Goal: Task Accomplishment & Management: Complete application form

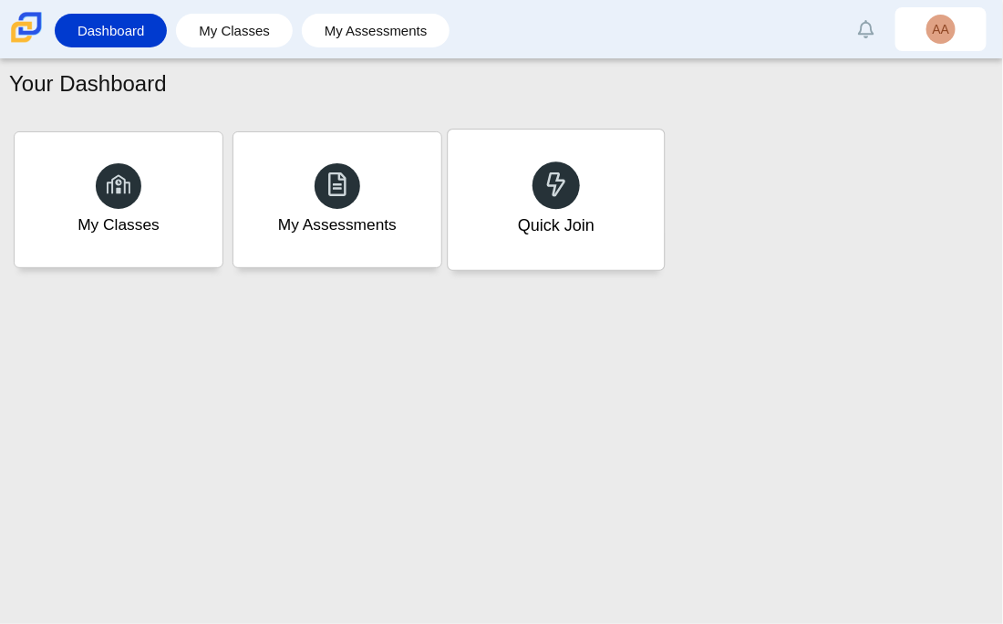
click at [522, 234] on div "Quick Join" at bounding box center [556, 225] width 77 height 24
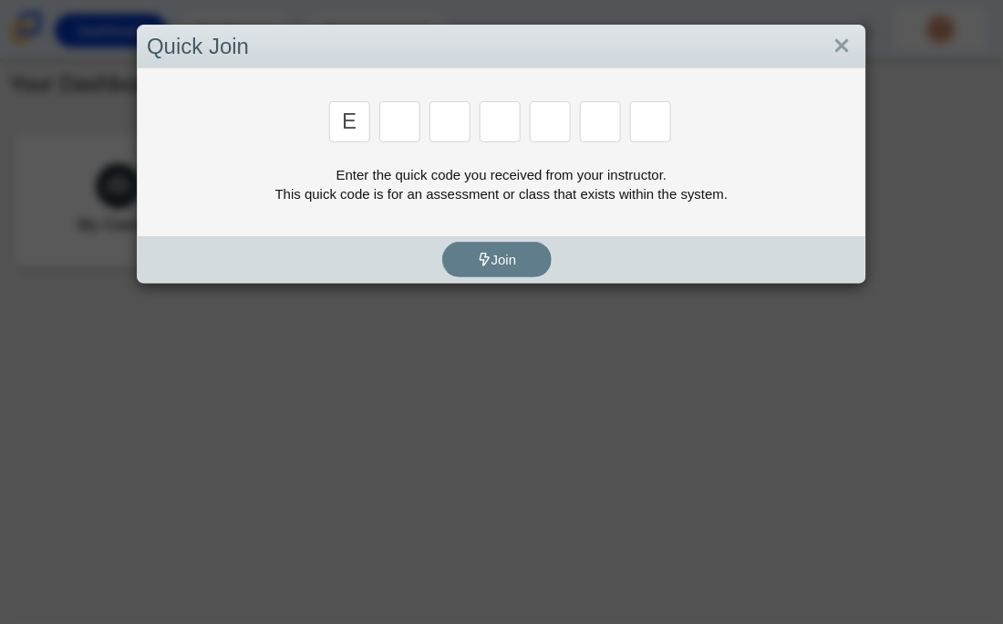
type input "e"
type input "7"
type input "f"
type input "k"
type input "c"
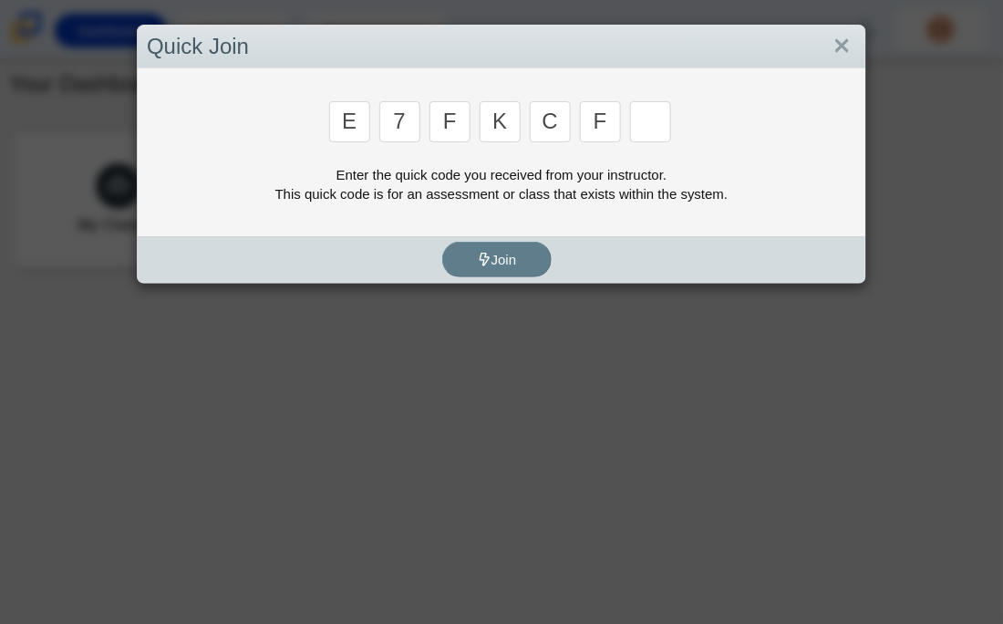
type input "f"
type input "b"
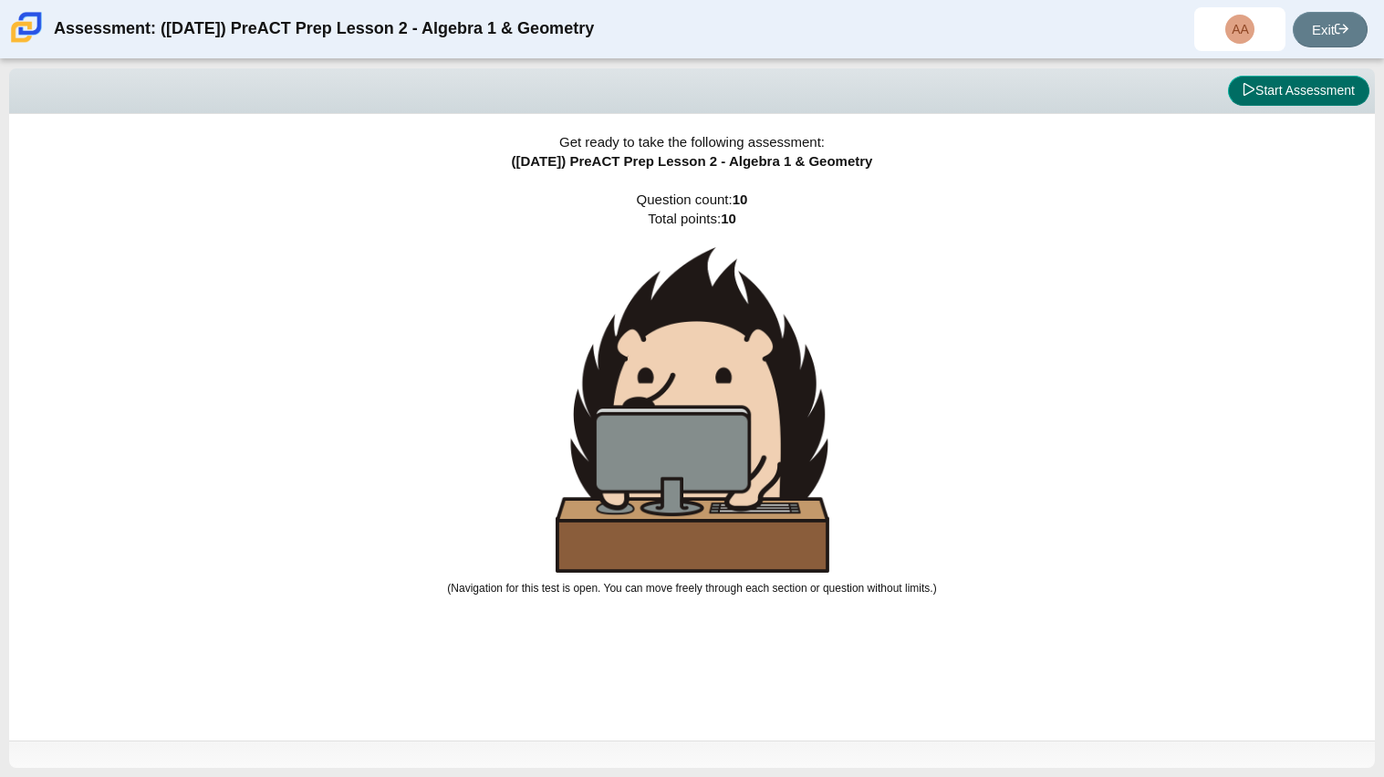
click at [1002, 82] on button "Start Assessment" at bounding box center [1298, 91] width 141 height 31
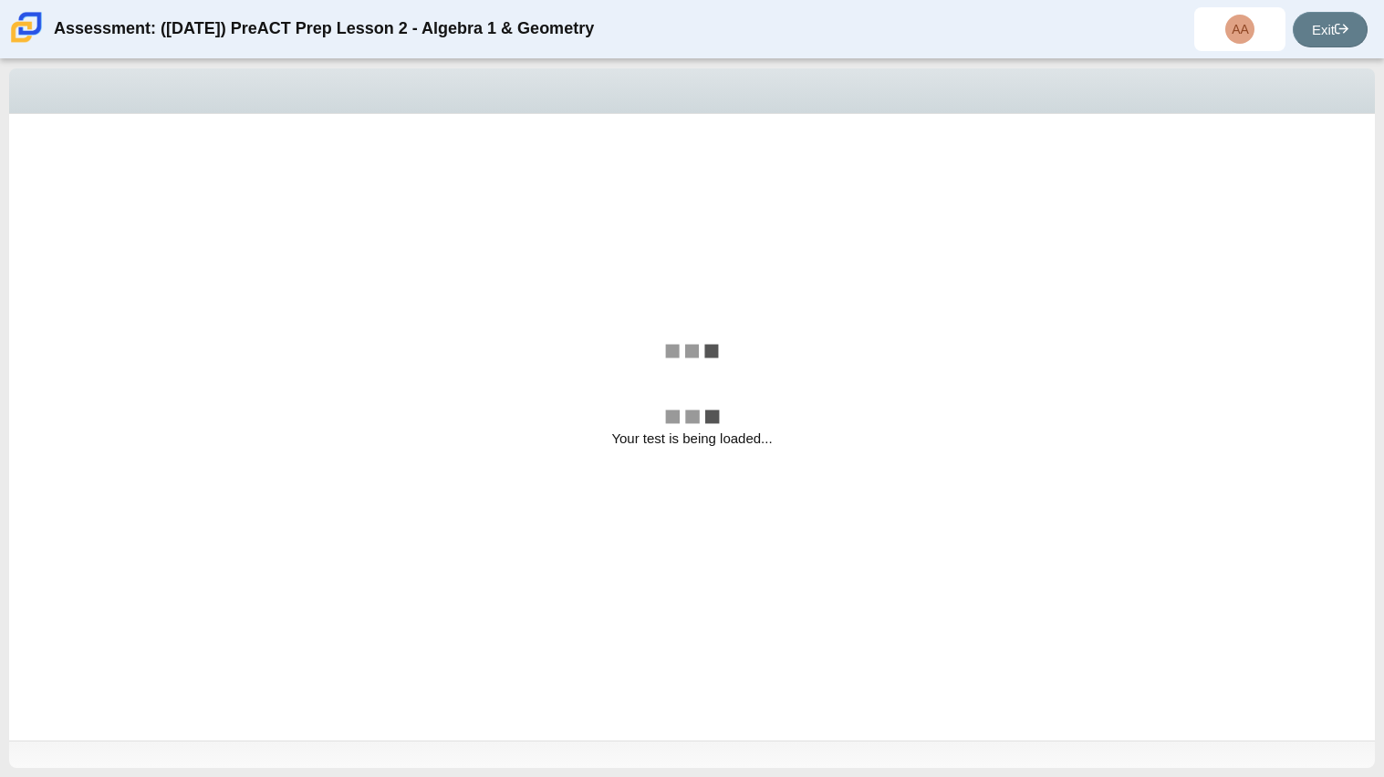
select select "bbf5d072-3e0b-44c4-9a12-6e7c9033f65b"
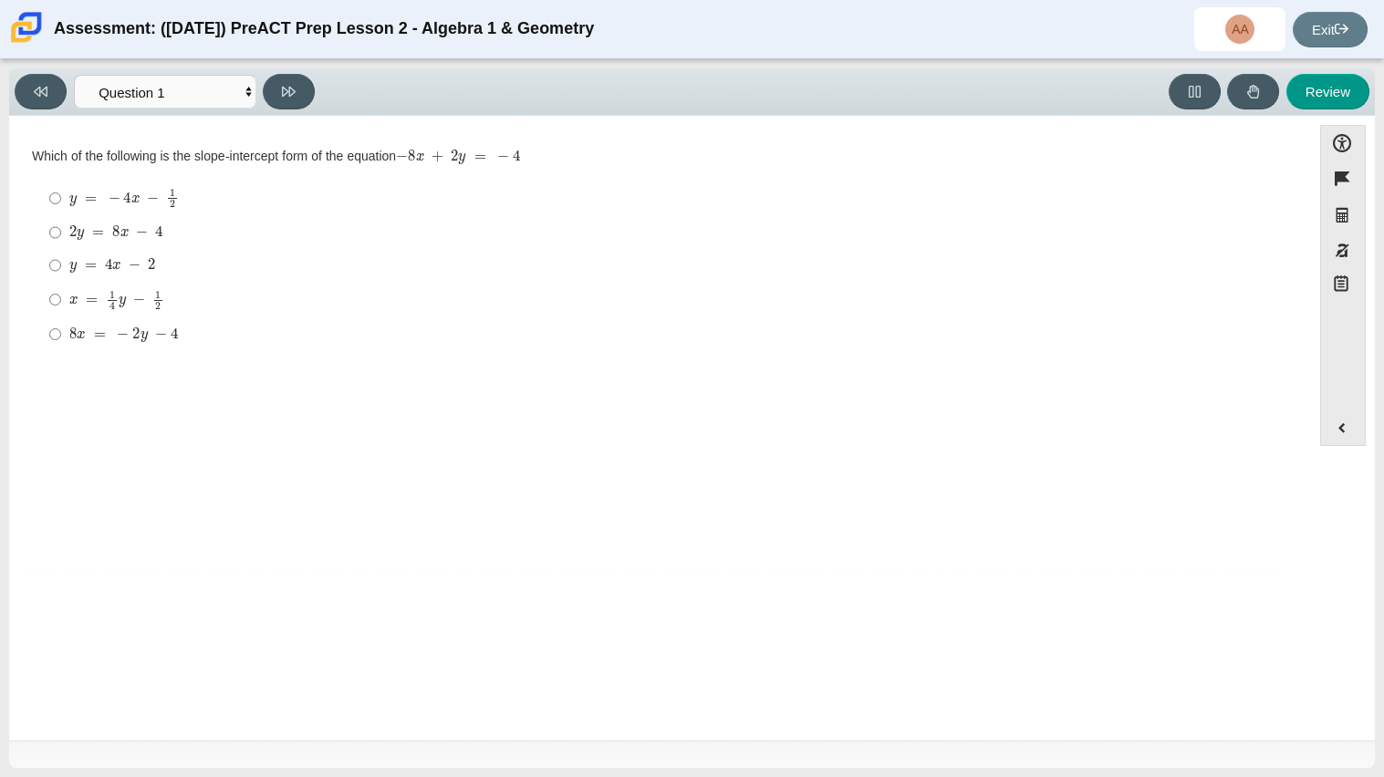
drag, startPoint x: 37, startPoint y: 159, endPoint x: 514, endPoint y: 140, distance: 476.5
click at [514, 148] on div "Which of the following is the slope-intercept form of the equation − 8 x + 2 y …" at bounding box center [660, 157] width 1256 height 18
copy div "Which of the following is the slope-intercept form of the equation"
click at [161, 264] on div "y = 4 x − 2" at bounding box center [673, 265] width 1209 height 18
click at [61, 264] on input "y = 4 x − 2 y = 4 x − 2" at bounding box center [55, 265] width 12 height 33
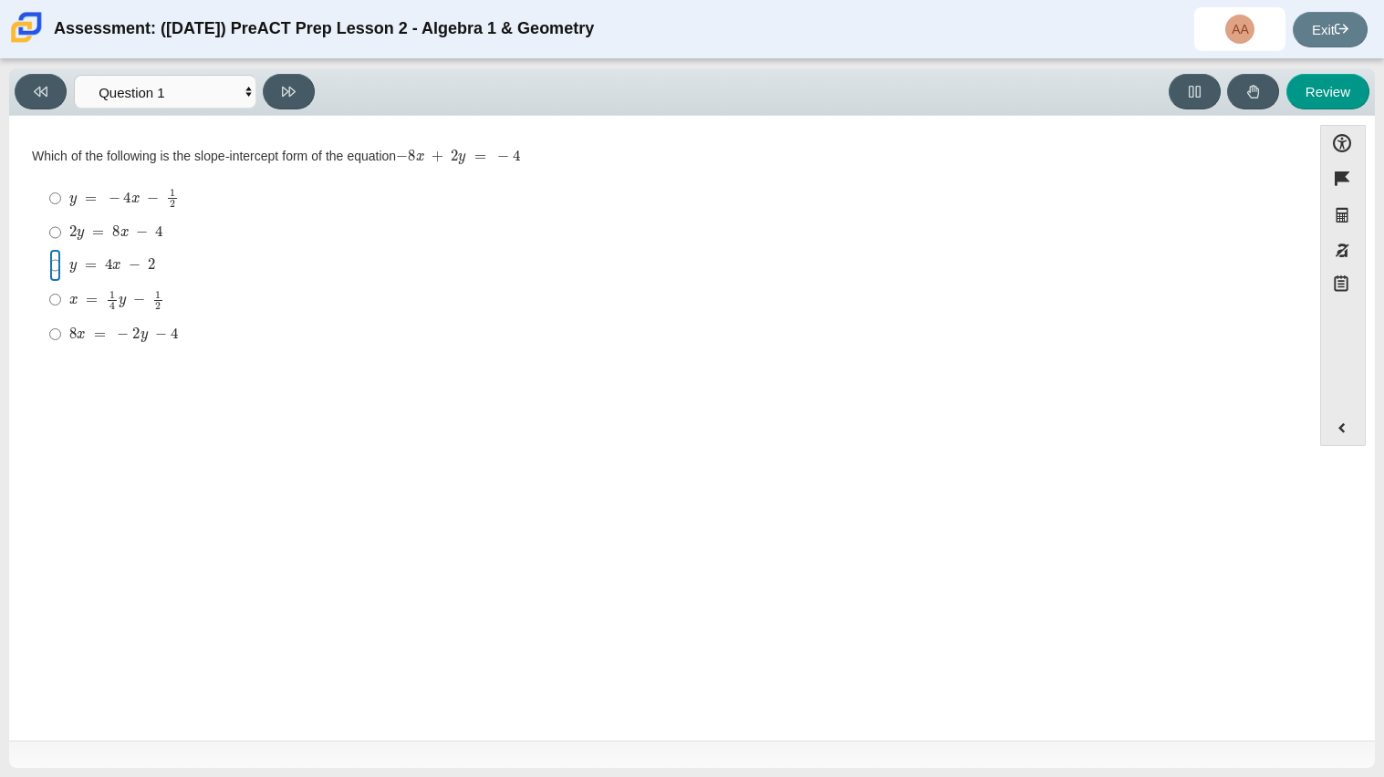
radio input "true"
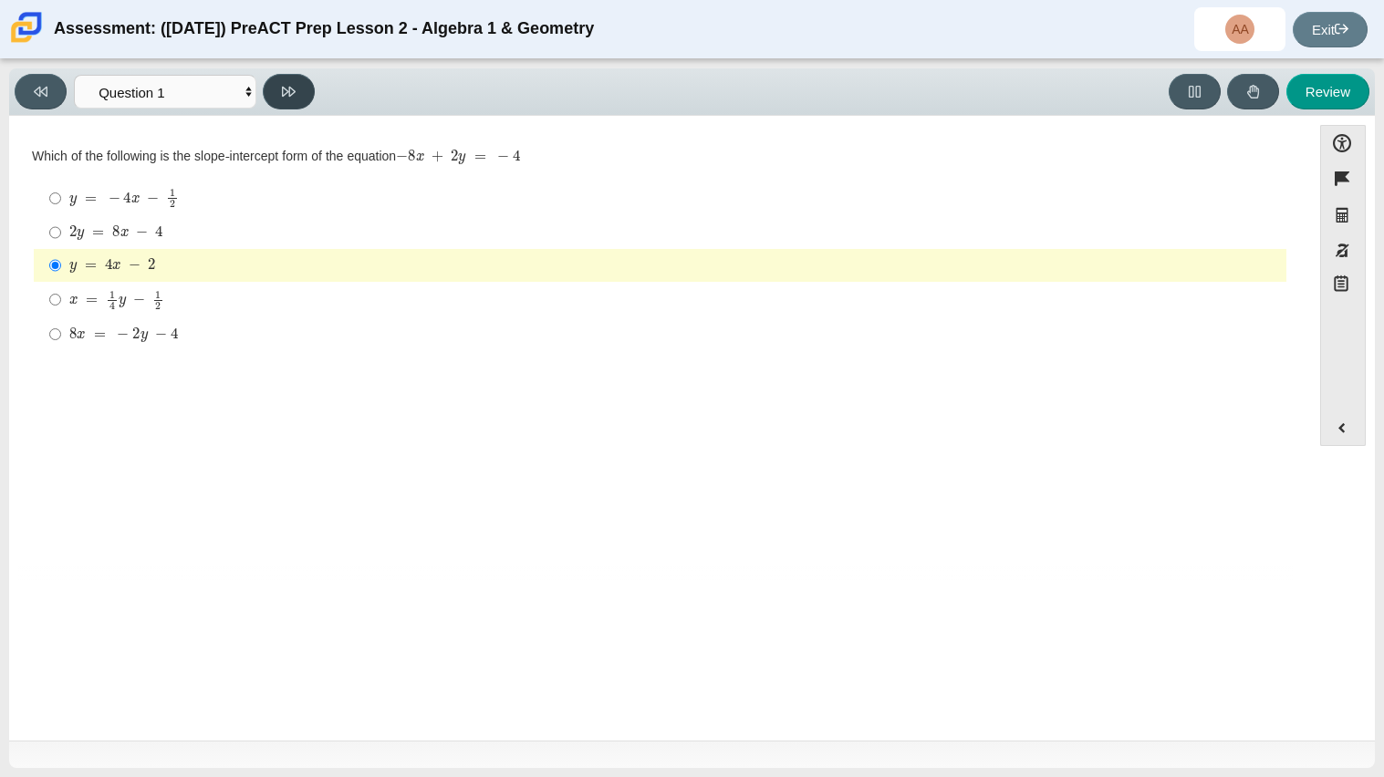
click at [296, 96] on button at bounding box center [289, 92] width 52 height 36
select select "ed62e223-81bd-4cbf-ab48-ab975844bd1f"
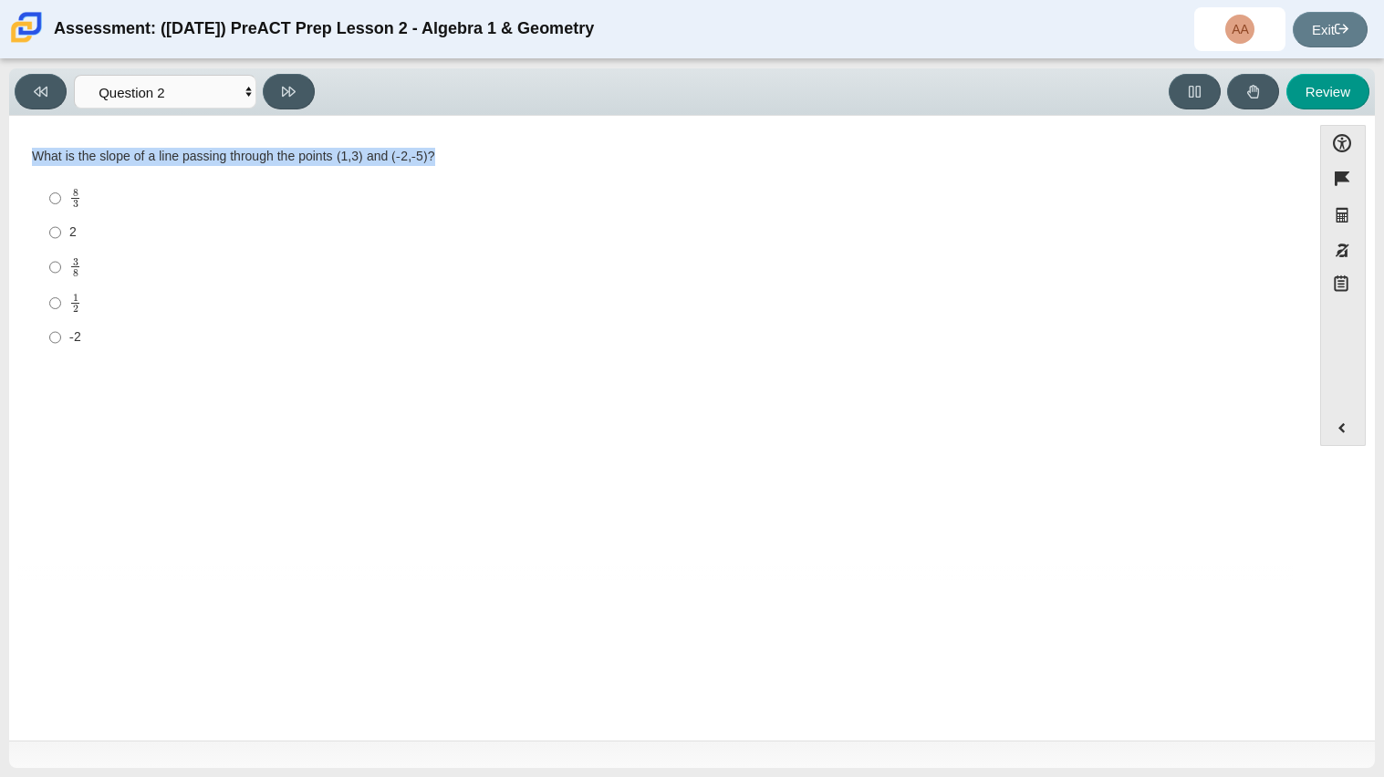
drag, startPoint x: 33, startPoint y: 158, endPoint x: 502, endPoint y: 153, distance: 468.8
click at [502, 153] on div "What is the slope of a line passing through the points (1,3) and (-2,-5)?" at bounding box center [660, 157] width 1256 height 18
copy div "What is the slope of a line passing through the points (1,3) and (-2,-5)?"
click at [599, 623] on div "Accessibility options Close Color scheme Font size Zoom Change the background a…" at bounding box center [691, 428] width 1365 height 625
click at [95, 202] on div "8 3" at bounding box center [673, 198] width 1209 height 21
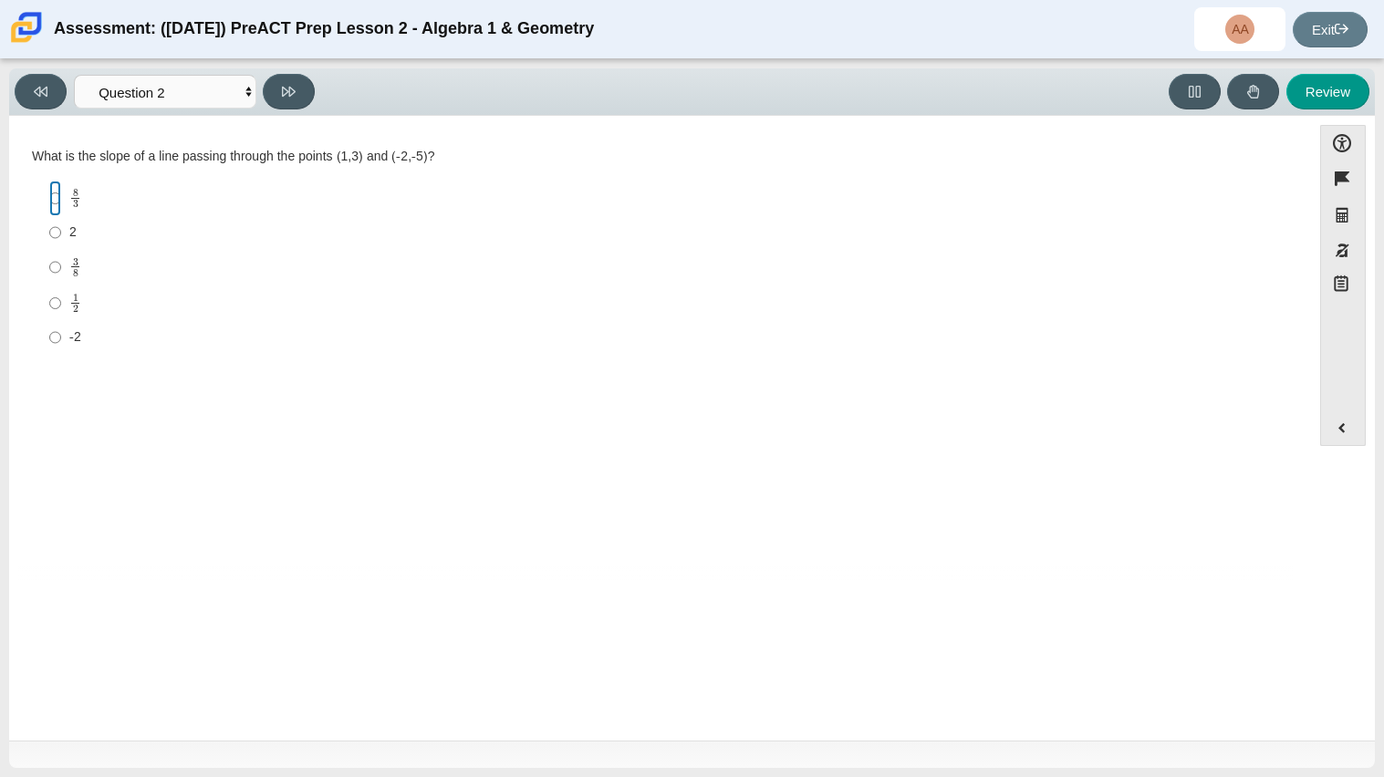
click at [61, 202] on input "8 3 8 thirds" at bounding box center [55, 199] width 12 height 36
radio input "true"
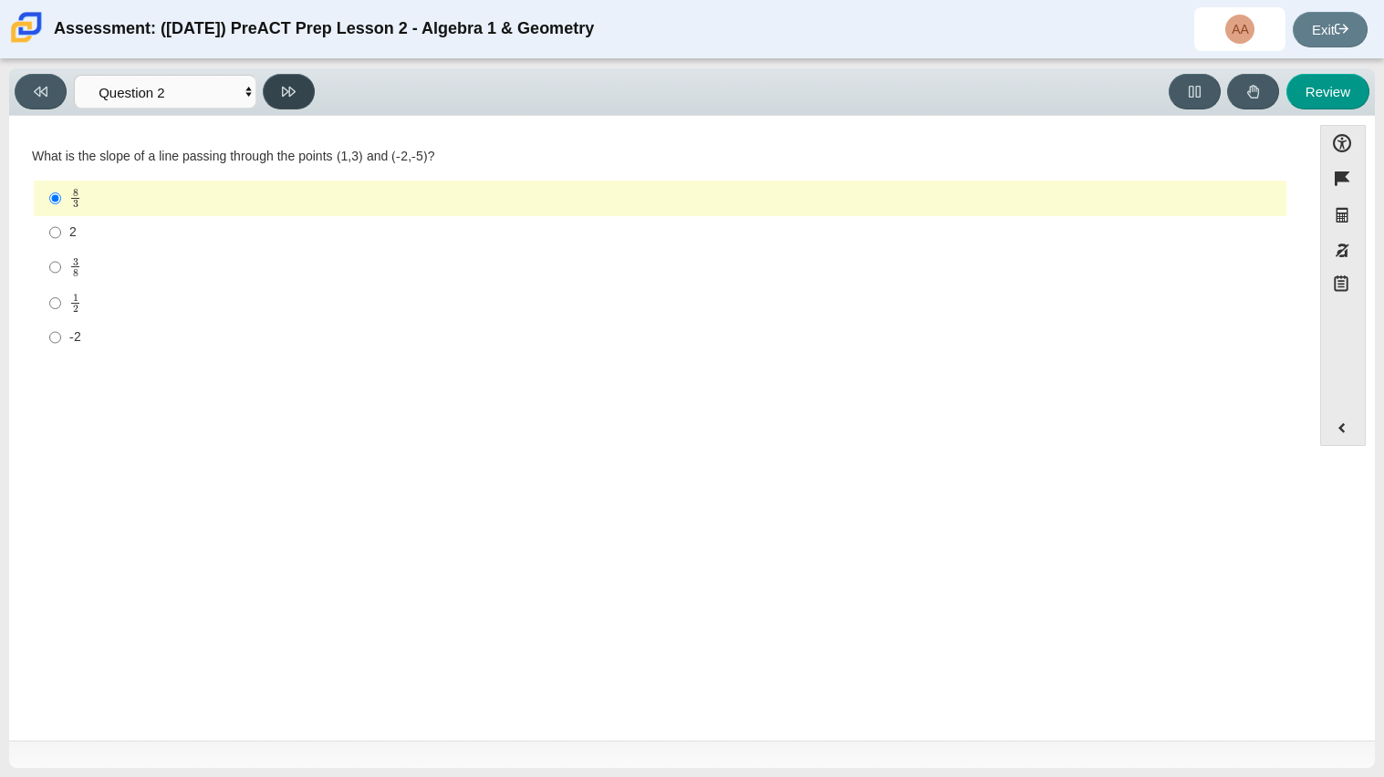
click at [287, 97] on icon at bounding box center [289, 92] width 14 height 14
select select "97f4f5fa-a52e-4fed-af51-565bfcdf47cb"
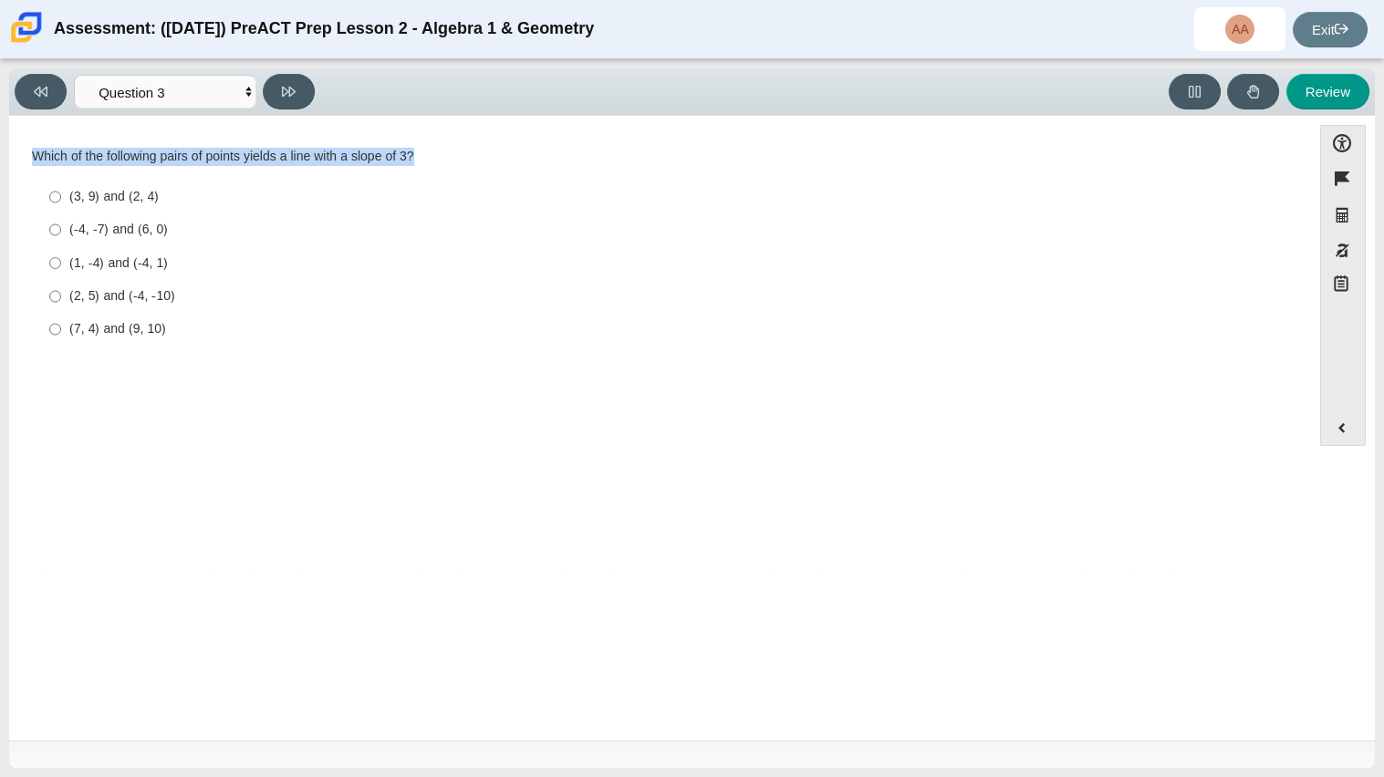
drag, startPoint x: 34, startPoint y: 157, endPoint x: 437, endPoint y: 161, distance: 403.2
click at [437, 161] on div "Which of the following pairs of points yields a line with a slope of 3?" at bounding box center [660, 157] width 1256 height 18
copy div "Which of the following pairs of points yields a line with a slope of 3?"
click at [545, 447] on div "Question Which of the following pairs of points yields a line with a slope of 3…" at bounding box center [659, 355] width 1283 height 451
click at [149, 201] on div "(3, 9) and (2, 4)" at bounding box center [673, 197] width 1209 height 18
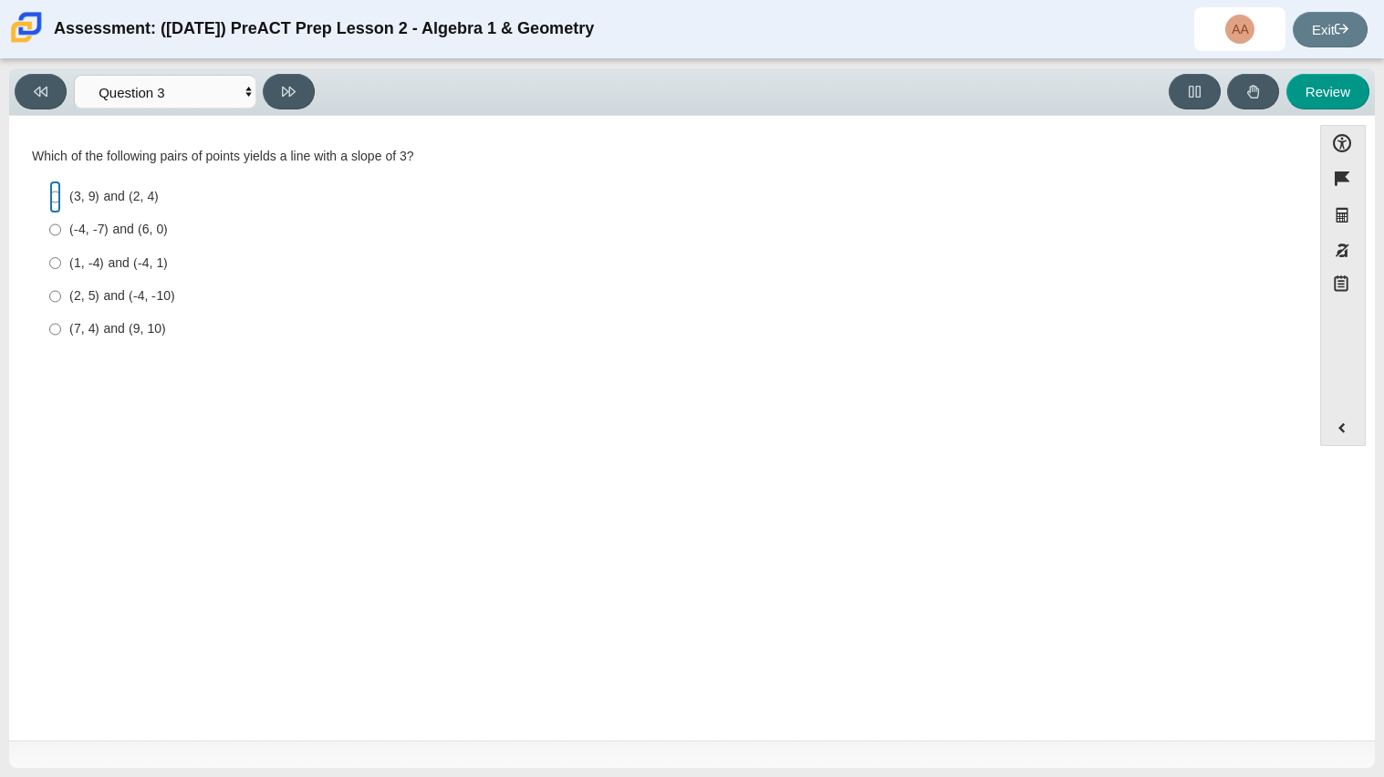
click at [61, 201] on input "(3, 9) and (2, 4) (3, 9) and (2, 4)" at bounding box center [55, 197] width 12 height 33
radio input "true"
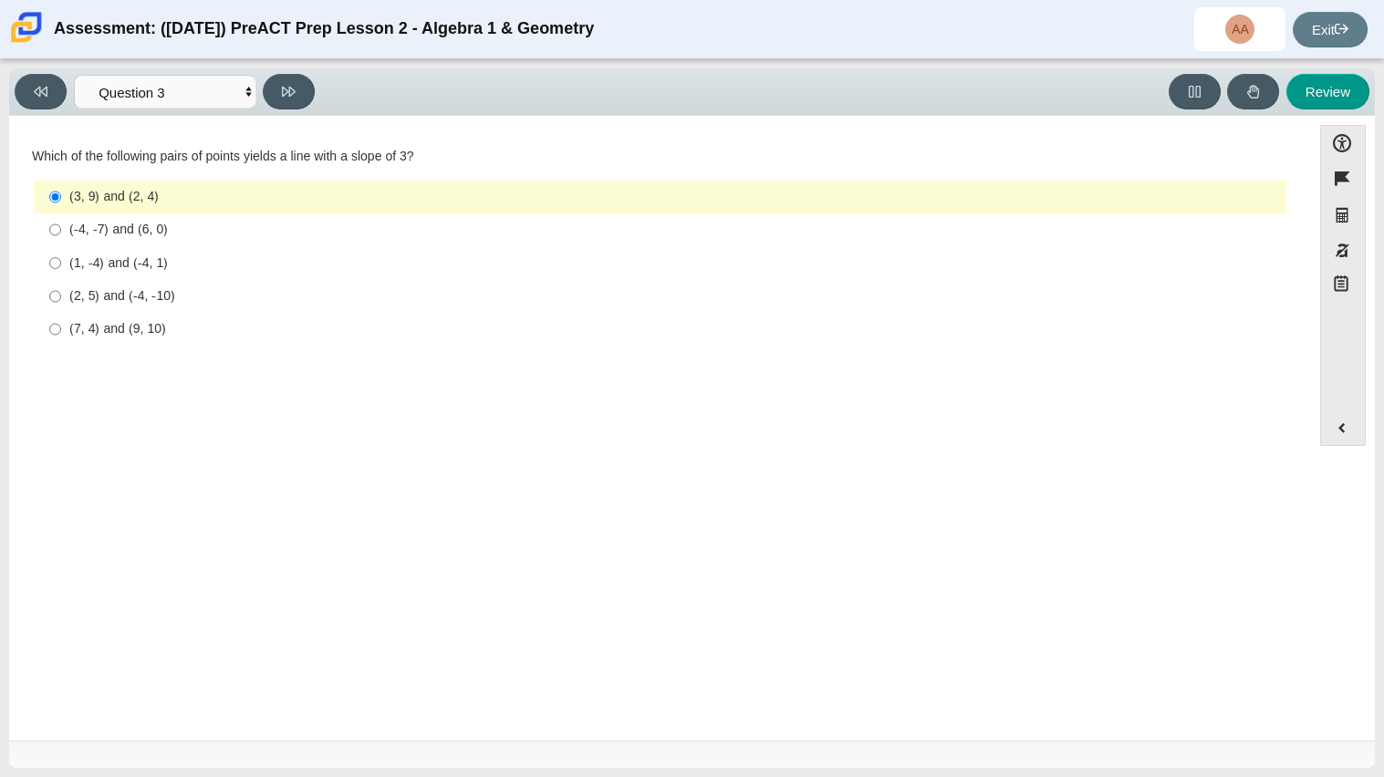
click at [161, 271] on div "(1, -4) and (-4, 1)" at bounding box center [673, 263] width 1209 height 18
click at [61, 271] on input "(1, -4) and (-4, 1) (1, -4) and (-4, 1)" at bounding box center [55, 262] width 12 height 33
radio input "true"
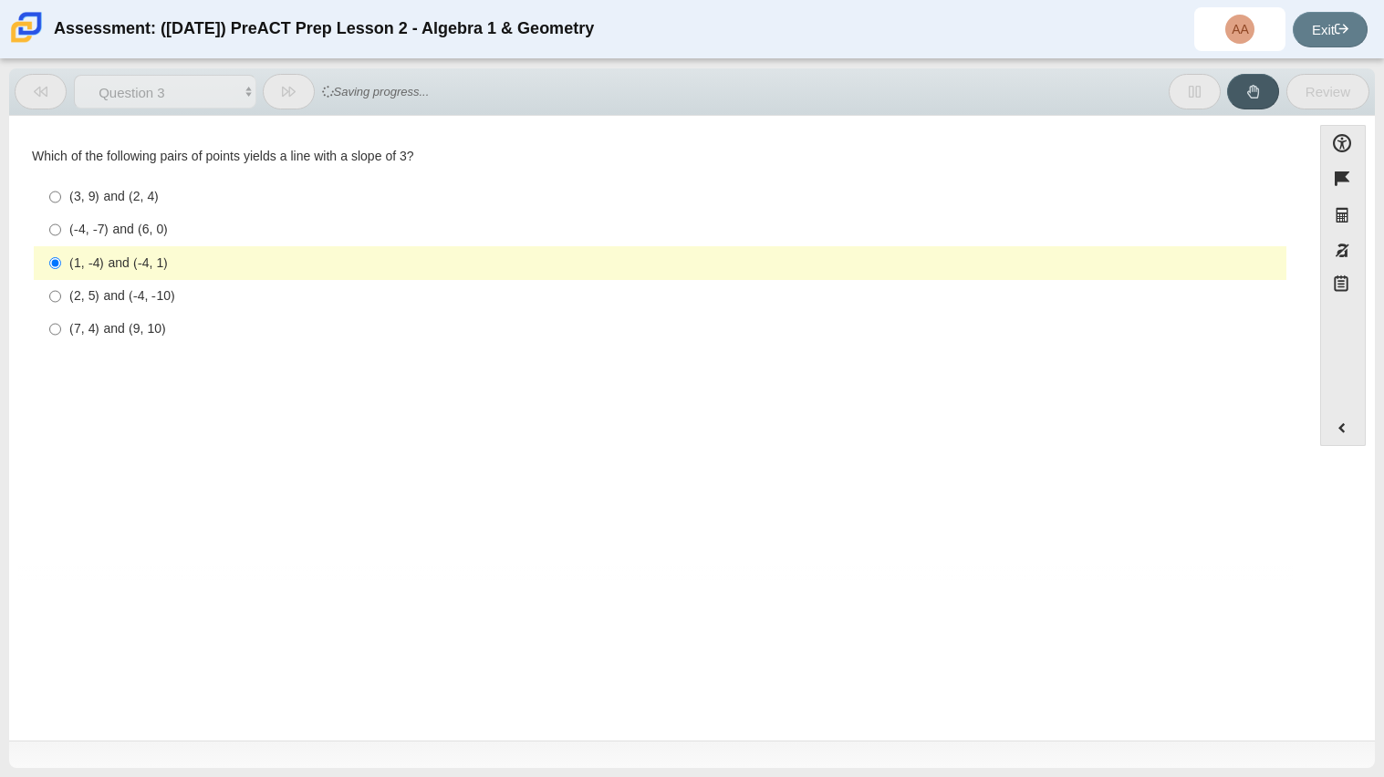
click at [275, 451] on div "Question Which of the following pairs of points yields a line with a slope of 3…" at bounding box center [659, 355] width 1283 height 451
click at [274, 292] on div "(2, 5) and (-4, -10)" at bounding box center [673, 296] width 1209 height 18
click at [61, 292] on input "(2, 5) and (-4, -10) (2, 5) and (-4, -10)" at bounding box center [55, 296] width 12 height 33
radio input "true"
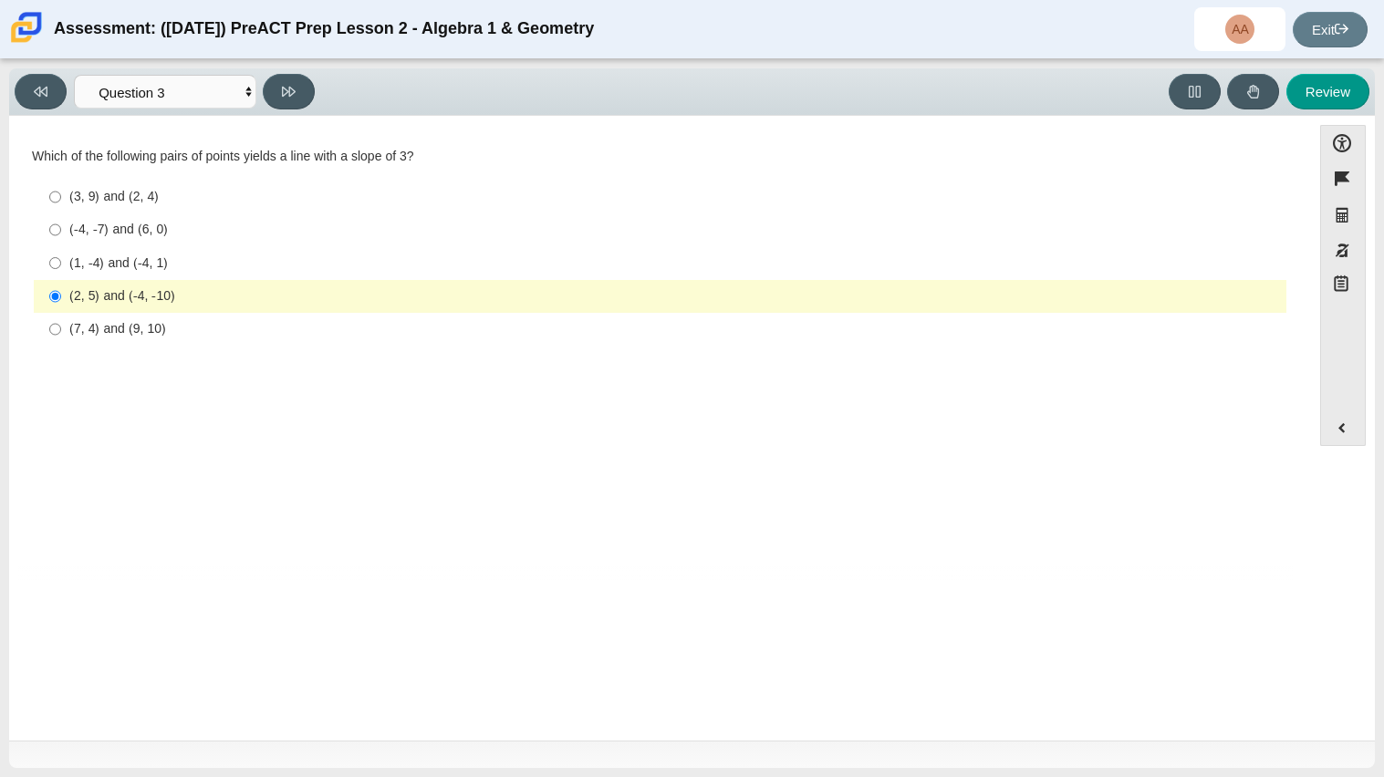
click at [270, 275] on label "(1, -4) and (-4, 1) (1, -4) and (-4, 1)" at bounding box center [661, 262] width 1250 height 33
click at [61, 275] on input "(1, -4) and (-4, 1) (1, -4) and (-4, 1)" at bounding box center [55, 262] width 12 height 33
radio input "true"
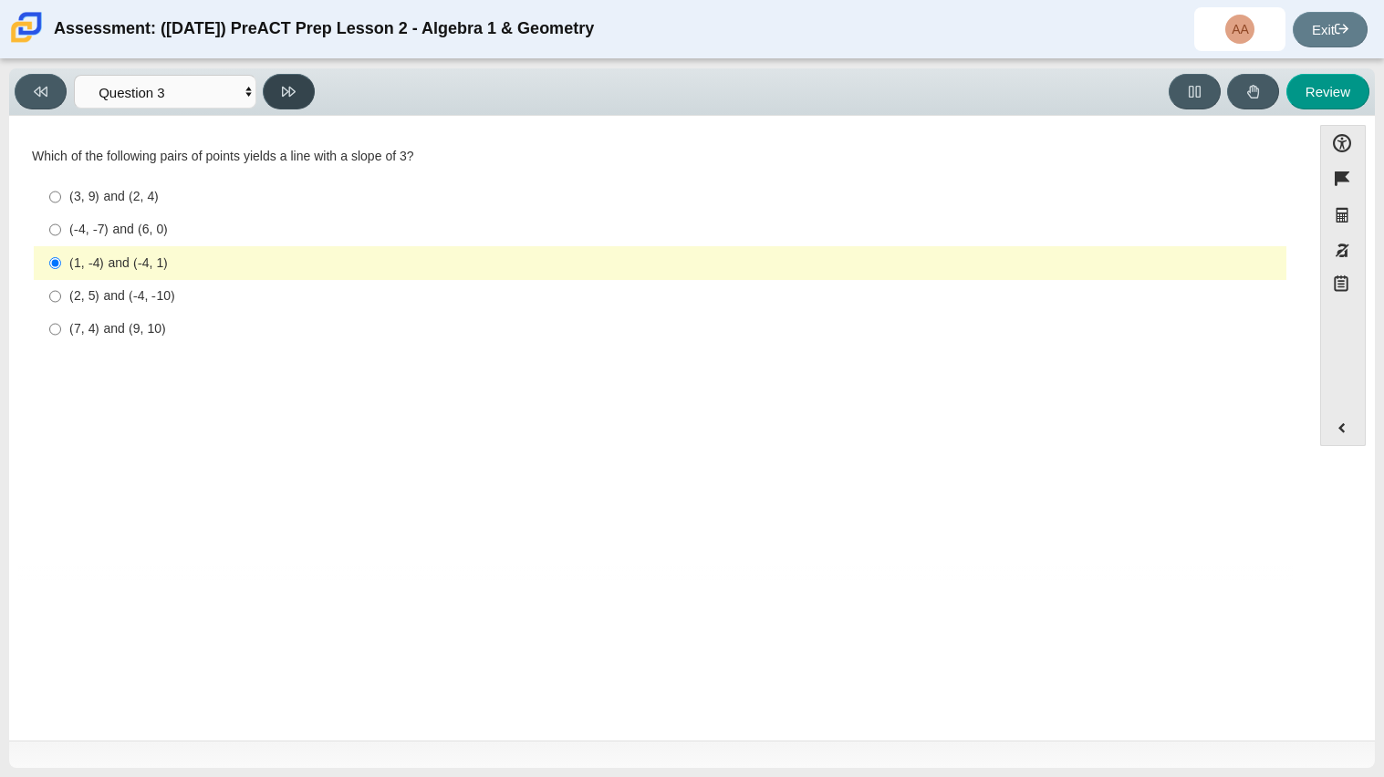
click at [297, 93] on button at bounding box center [289, 92] width 52 height 36
select select "89427bb7-e313-4f00-988f-8b8255897029"
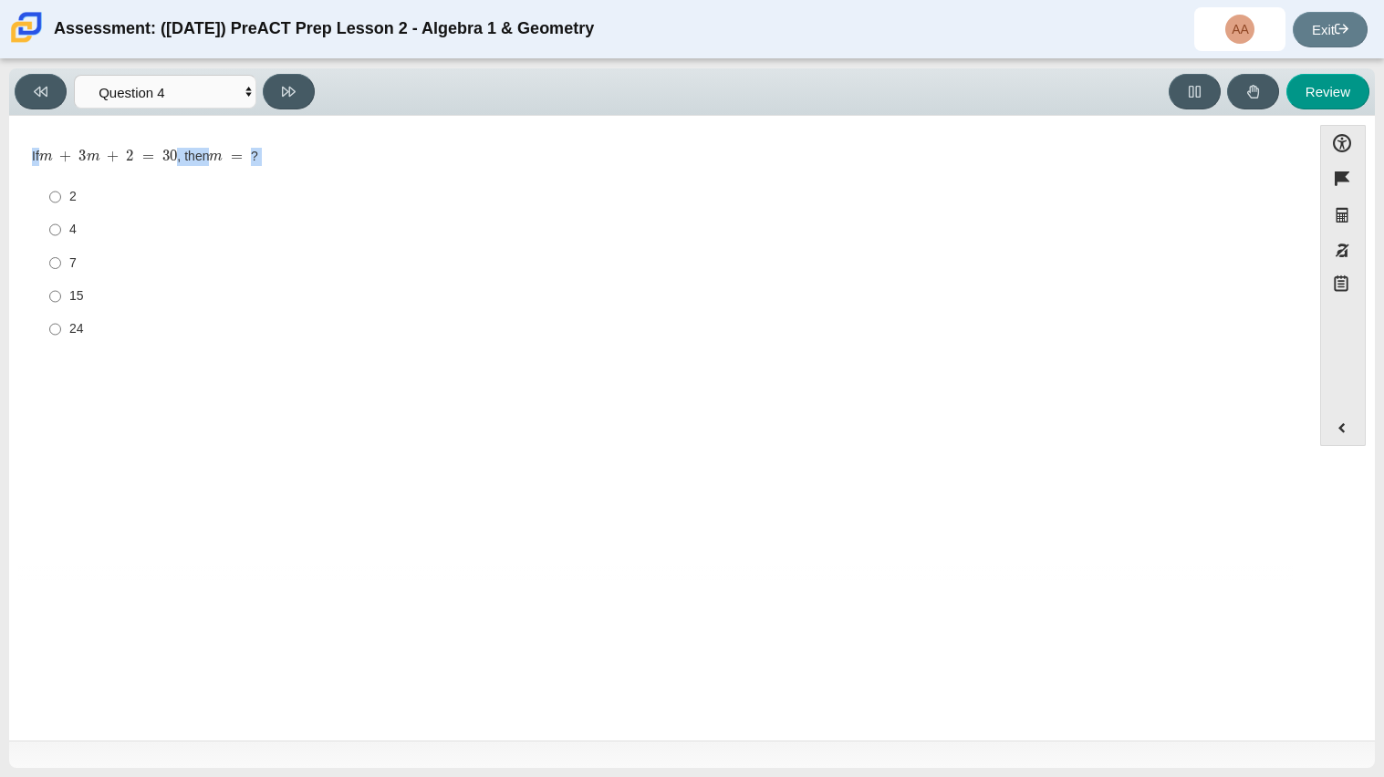
drag, startPoint x: 31, startPoint y: 155, endPoint x: 311, endPoint y: 174, distance: 280.7
click at [311, 174] on div "If m + 3 m + 2 = 30 , then m = ? Responses 2 2 4 4 7 7 15 15 24 24" at bounding box center [660, 248] width 1256 height 200
click at [143, 509] on div "Question If m + 3 m + 2 = 30 , then m = ? Responses 2 2 4 4 7 7 15 15 24 24" at bounding box center [659, 355] width 1283 height 451
click at [76, 256] on div "7" at bounding box center [673, 263] width 1209 height 18
click at [61, 256] on input "7 7" at bounding box center [55, 262] width 12 height 33
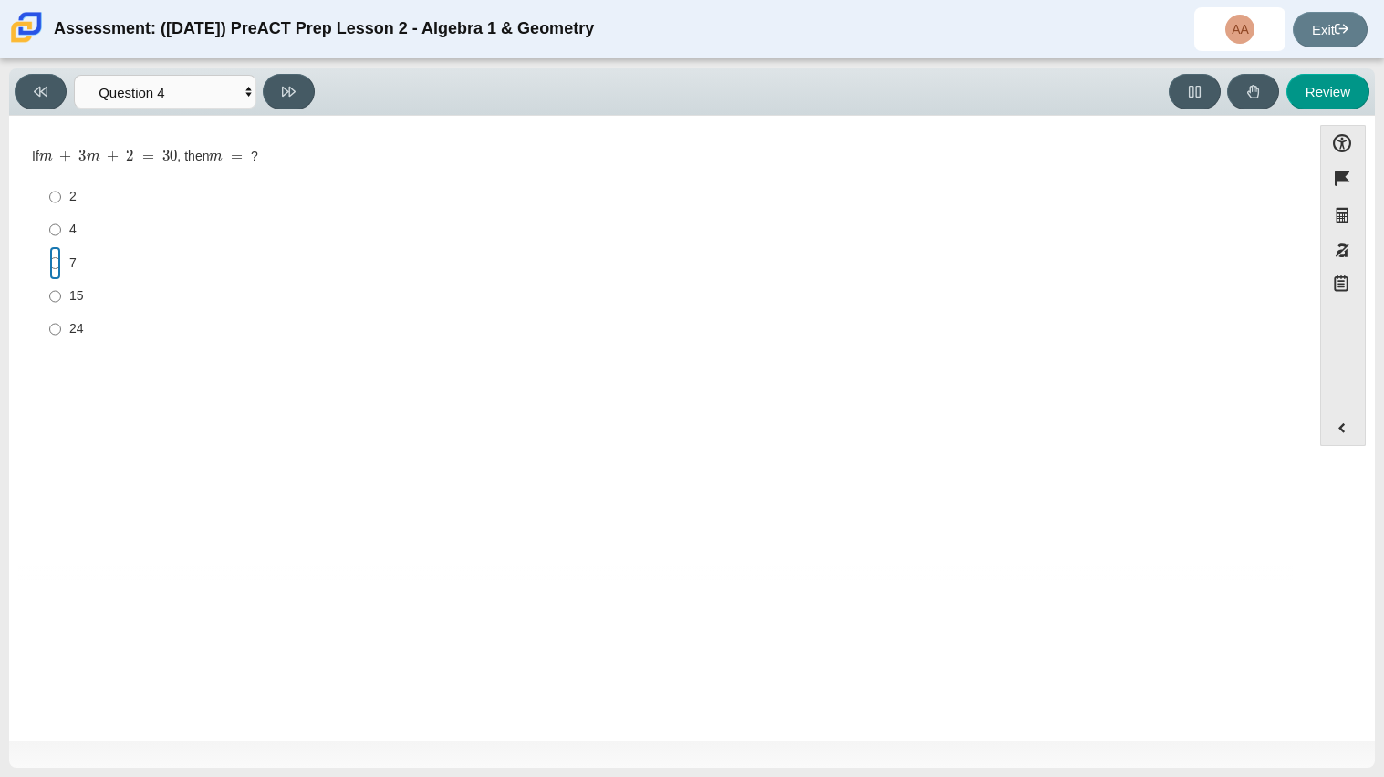
radio input "true"
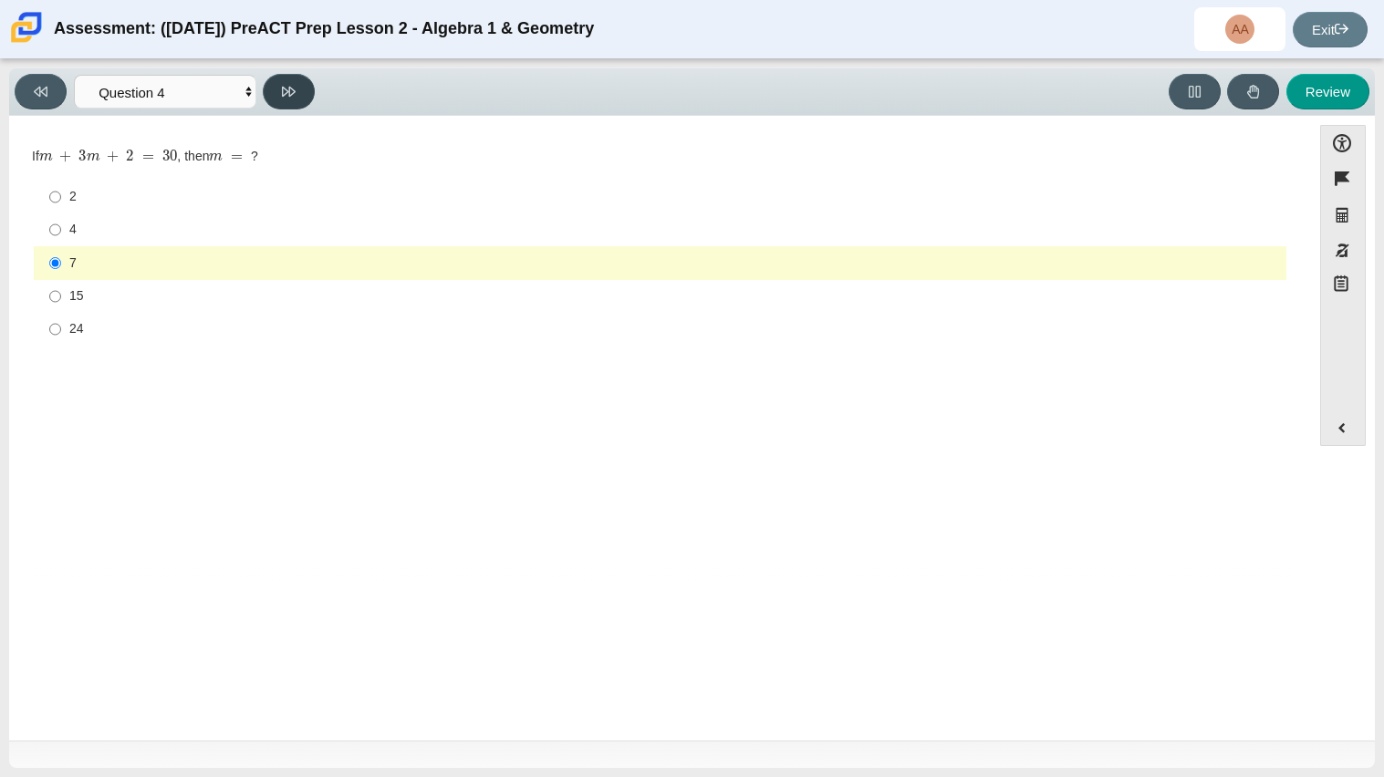
click at [299, 95] on button at bounding box center [289, 92] width 52 height 36
select select "489dcffd-4e6a-49cf-a9d6-ad1d4a911a4e"
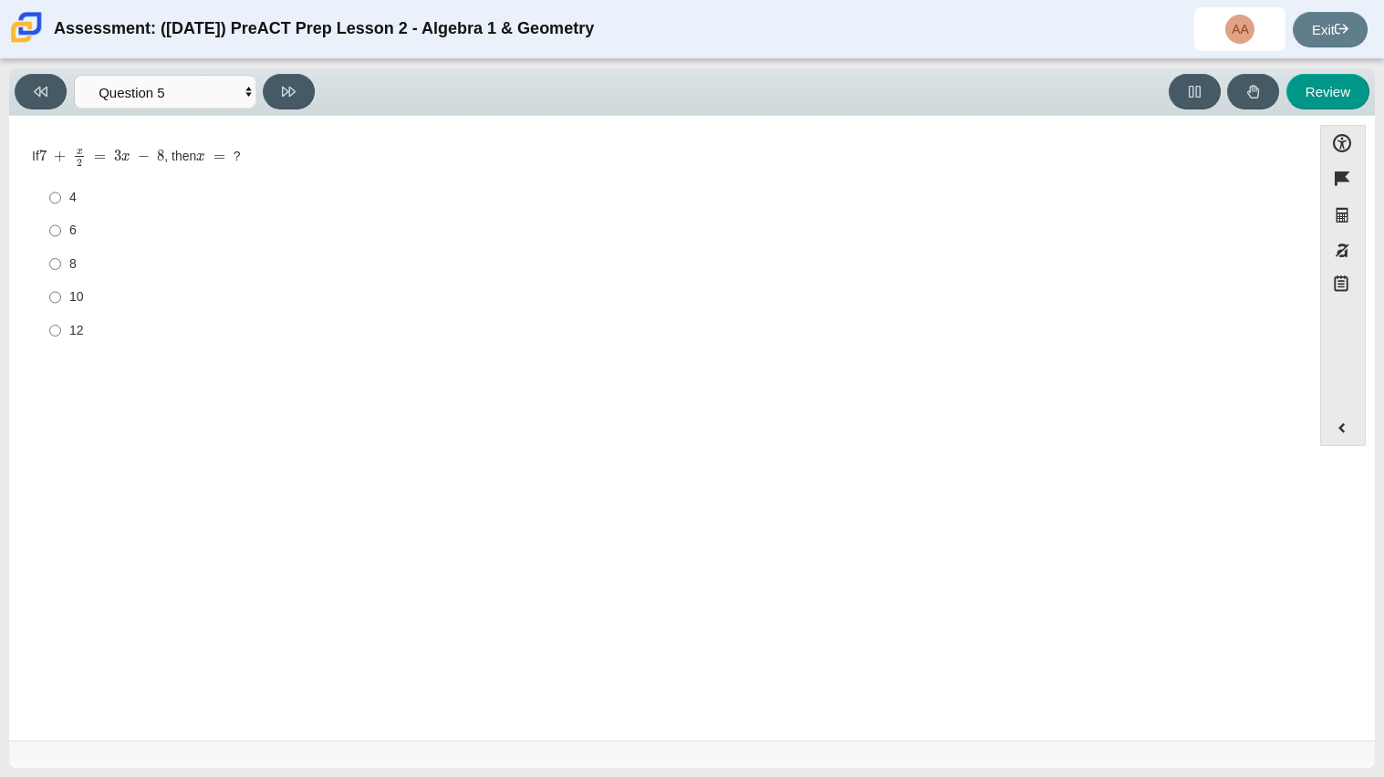
click at [100, 242] on label "6 6" at bounding box center [661, 230] width 1250 height 33
click at [61, 242] on input "6 6" at bounding box center [55, 230] width 12 height 33
radio input "true"
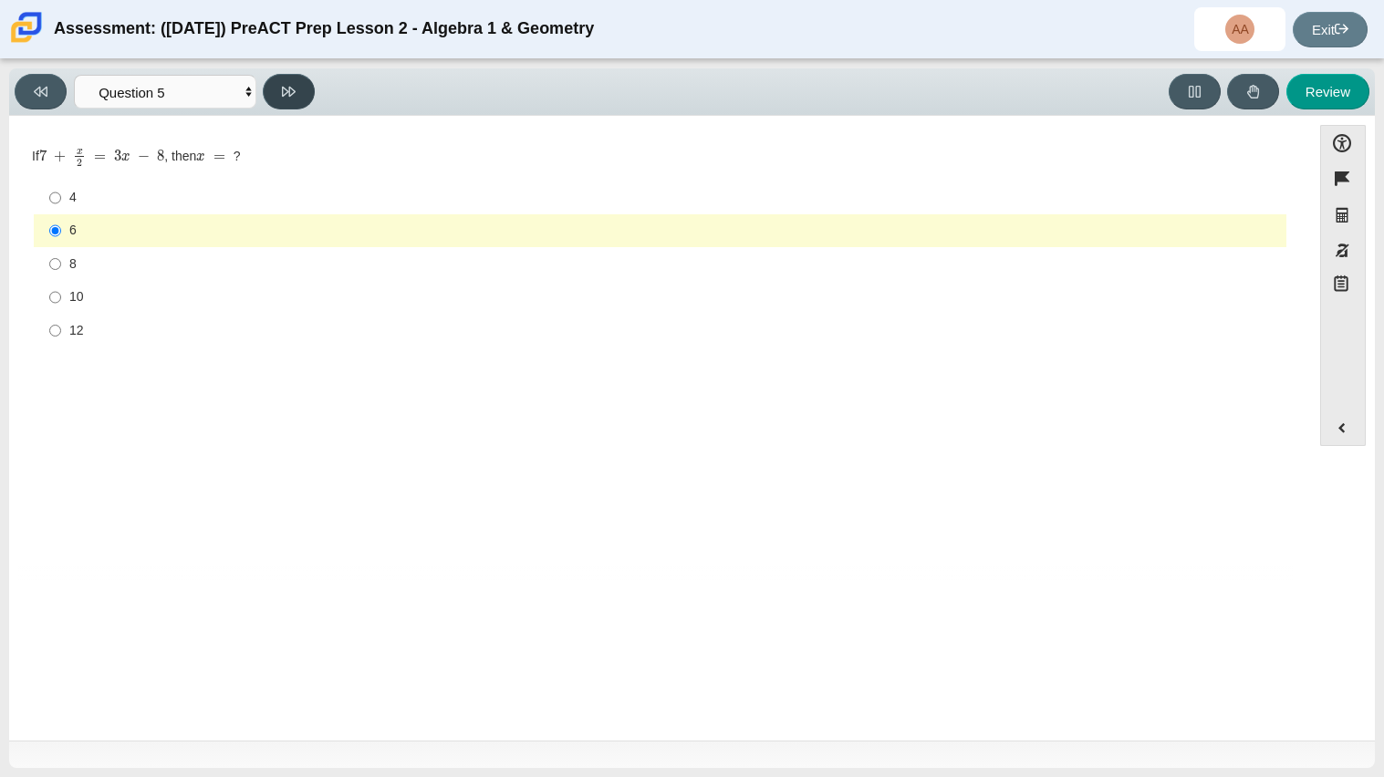
click at [295, 91] on icon at bounding box center [289, 92] width 14 height 14
select select "210571de-36a6-4d8e-a361-ceff8ef801dc"
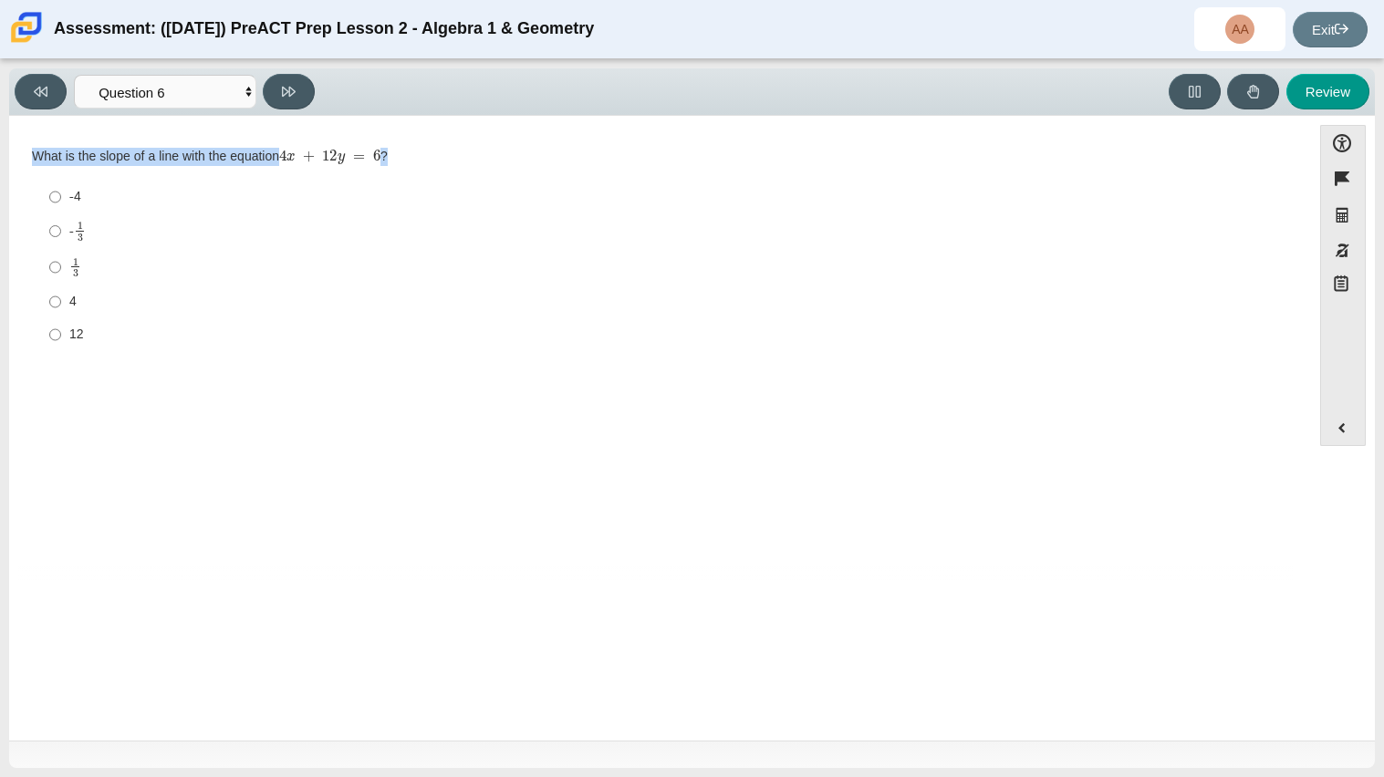
drag, startPoint x: 30, startPoint y: 157, endPoint x: 397, endPoint y: 154, distance: 366.7
click at [397, 154] on div "Question What is the slope of a line with the equation 4 x + 12 y = 6 ? Respons…" at bounding box center [659, 253] width 1283 height 221
copy div "What is the slope of a line with the equation 4 x + 12 y = 6 ?"
click at [753, 552] on div "Question What is the slope of a line with the equation 4 x + 12 y = 6 ? Respons…" at bounding box center [659, 355] width 1283 height 451
click at [99, 227] on div "- 1 3" at bounding box center [673, 231] width 1209 height 21
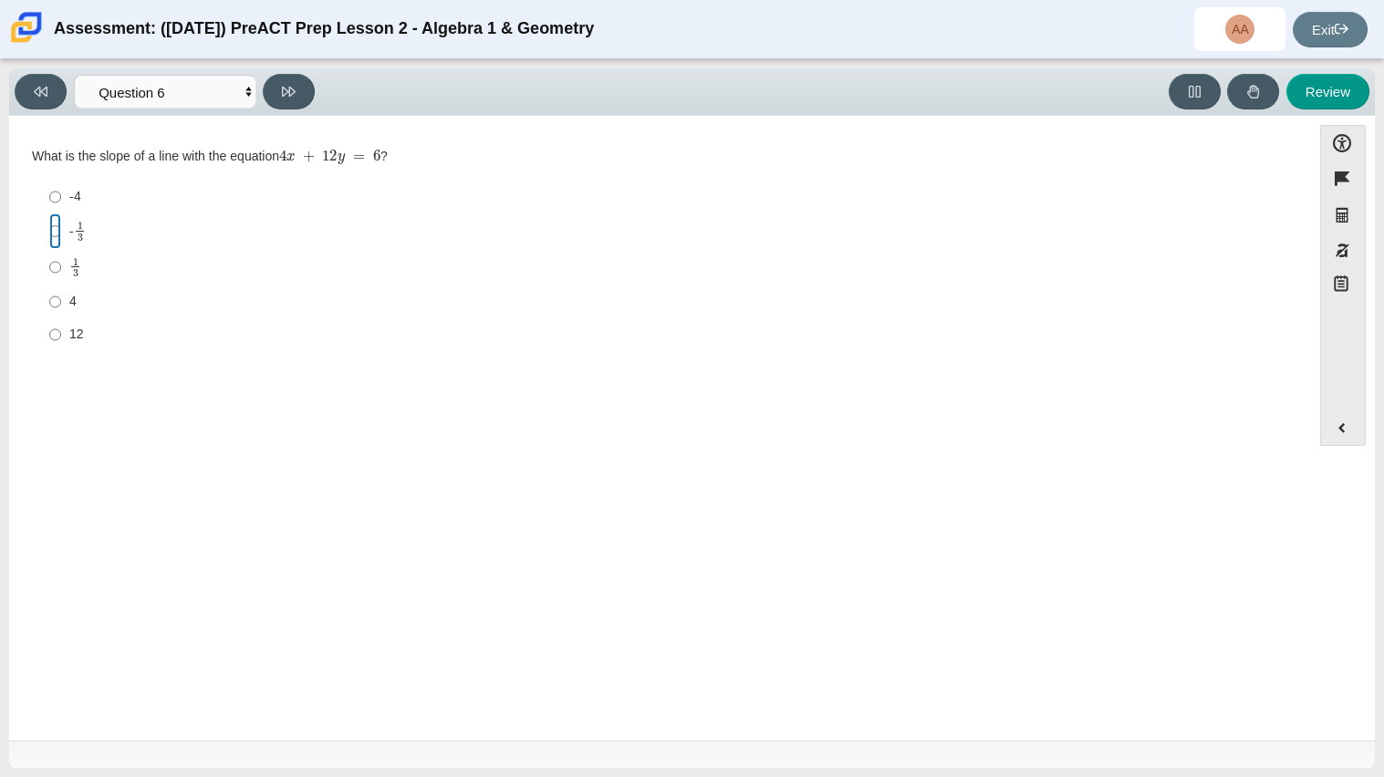
click at [61, 227] on input "- 1 3 -1 third" at bounding box center [55, 231] width 12 height 36
radio input "true"
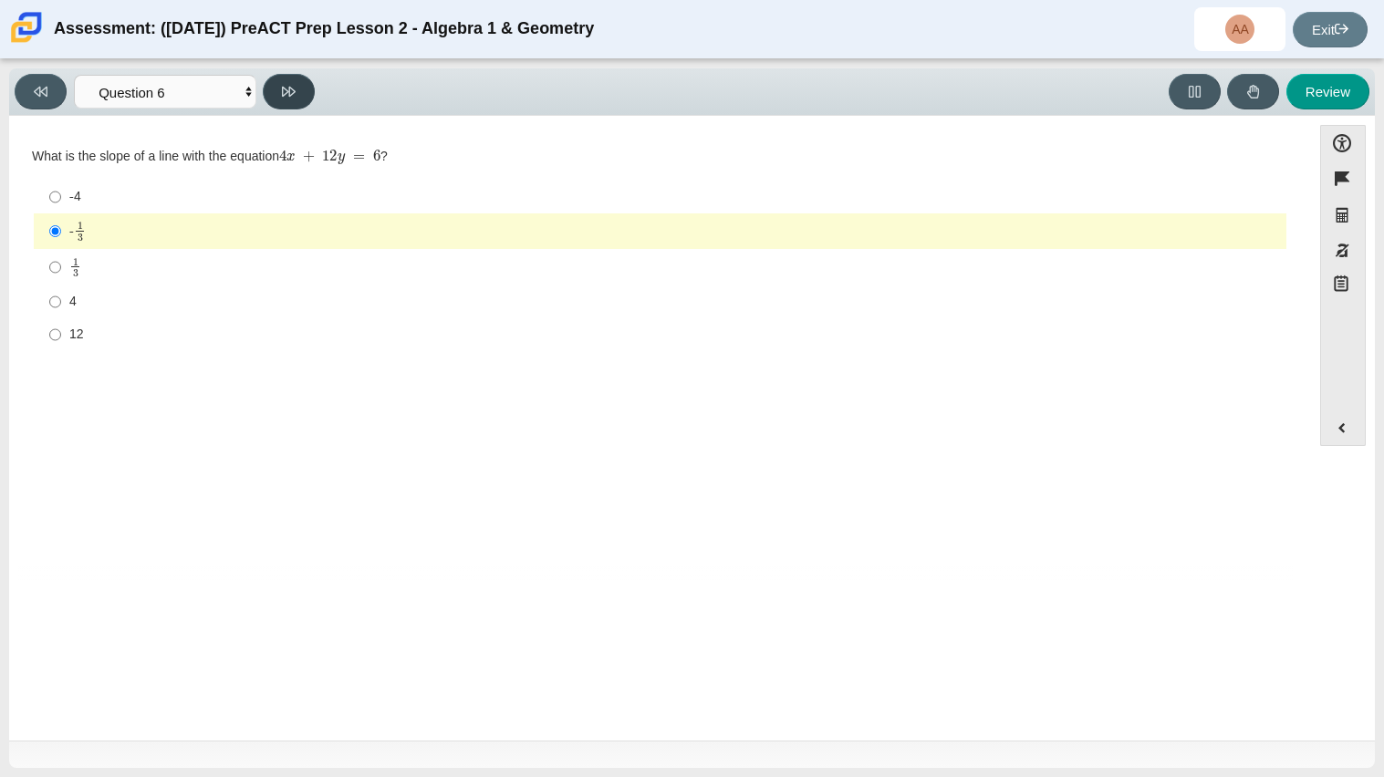
click at [296, 95] on button at bounding box center [289, 92] width 52 height 36
select select "ec95ace6-bebc-42b8-9428-40567494d4da"
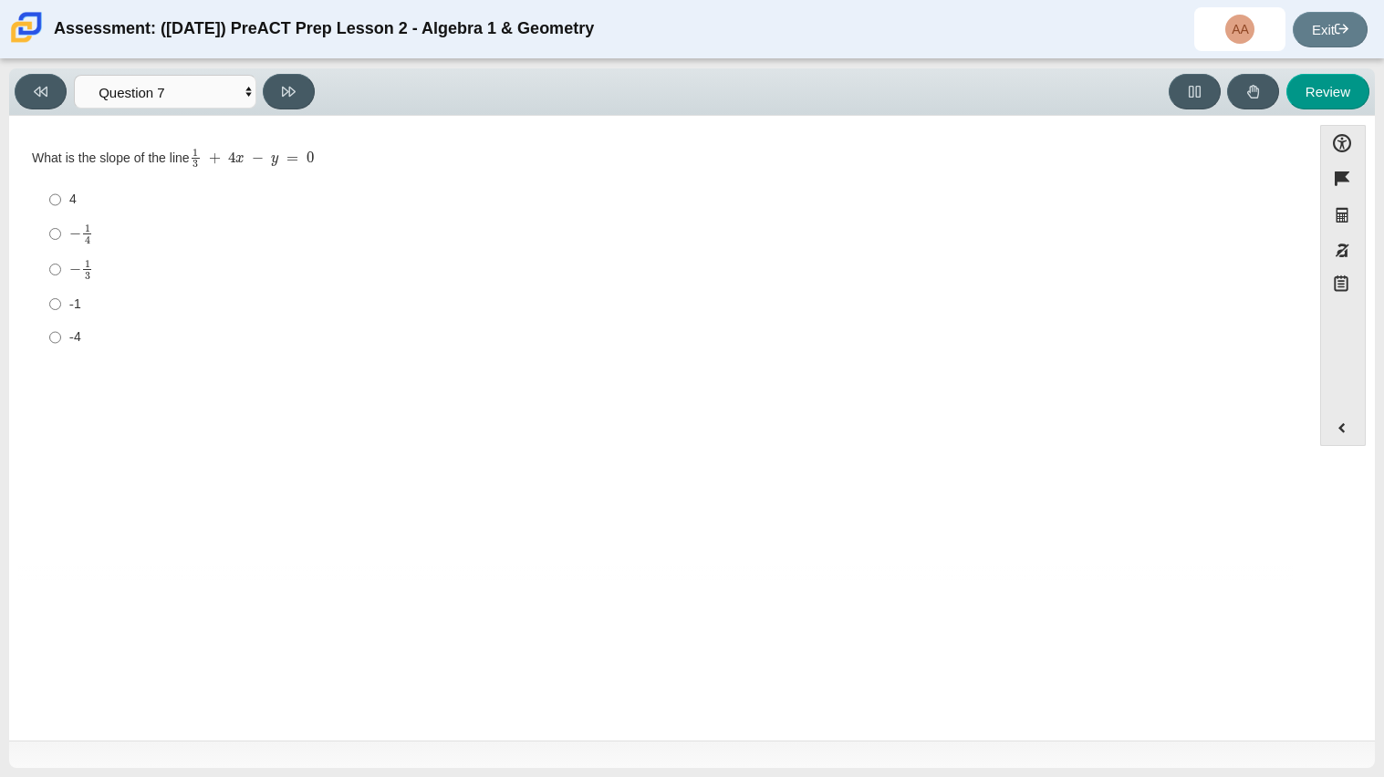
click at [95, 197] on div "4" at bounding box center [673, 200] width 1209 height 18
click at [61, 197] on input "4 4" at bounding box center [55, 199] width 12 height 33
radio input "true"
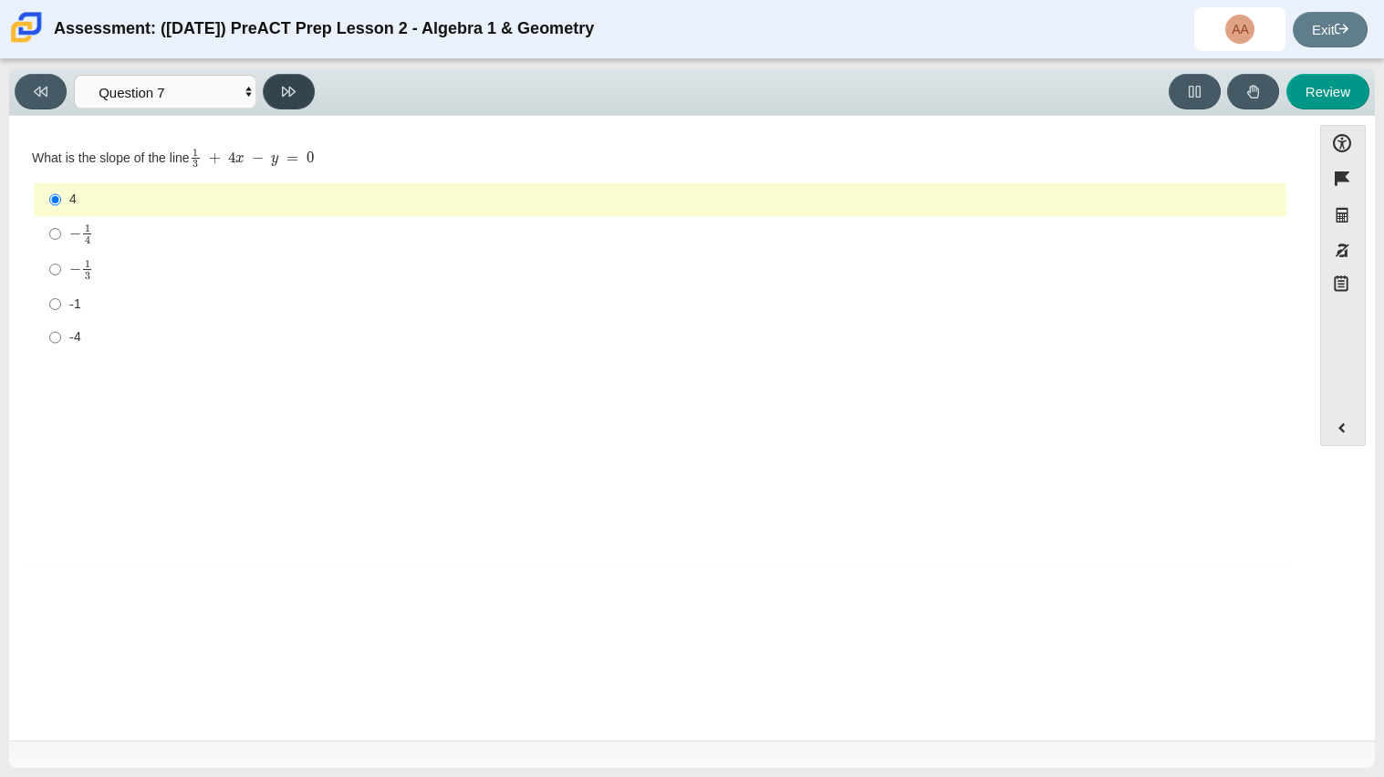
click at [296, 99] on button at bounding box center [289, 92] width 52 height 36
select select "ce81fe10-bf29-4b5e-8bd7-4f47f2fed4d8"
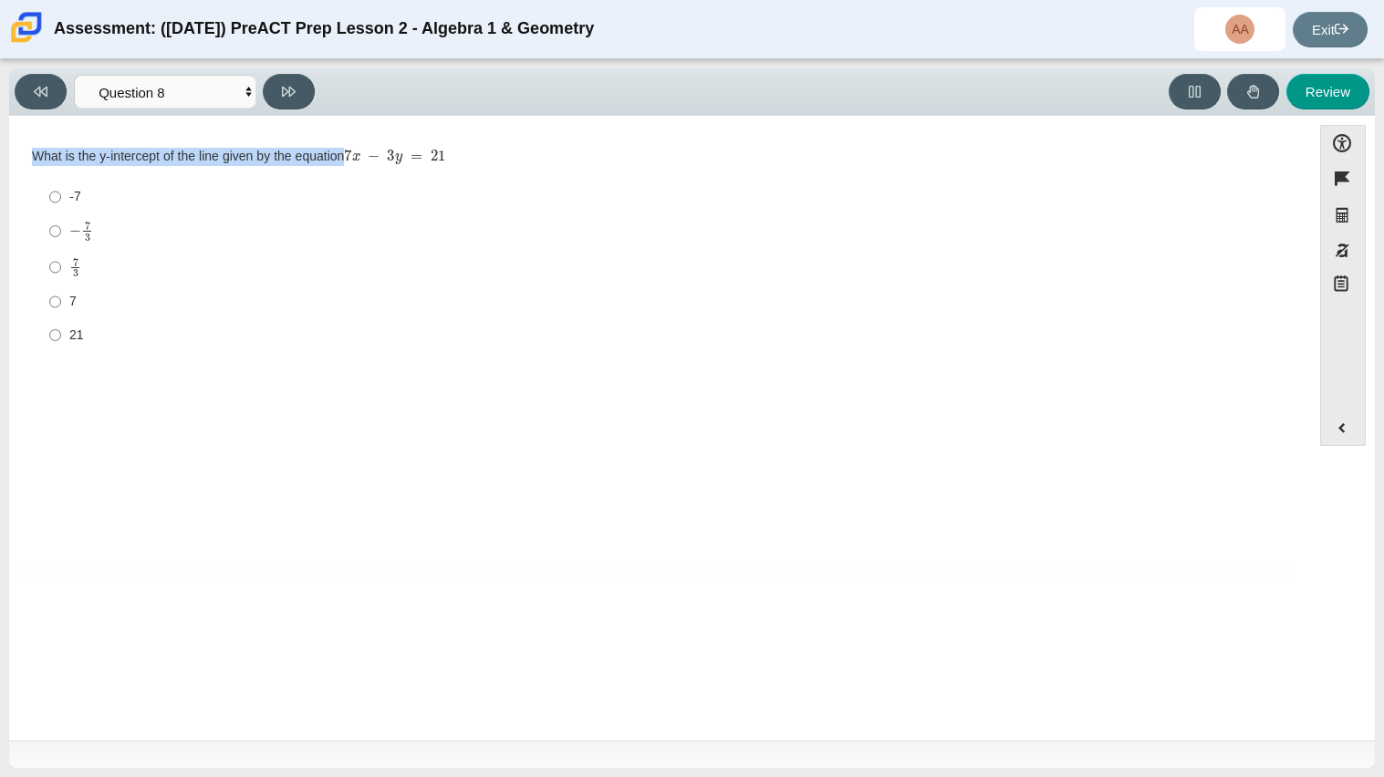
drag, startPoint x: 26, startPoint y: 154, endPoint x: 376, endPoint y: 153, distance: 349.3
click at [376, 153] on div "Question What is the y-intercept of the line given by the equation 7 x − 3 y = …" at bounding box center [659, 254] width 1283 height 222
copy div "What is the y-intercept of the line given by the equation"
click at [76, 193] on div "-7" at bounding box center [673, 197] width 1209 height 18
click at [61, 193] on input "-7 -7" at bounding box center [55, 197] width 12 height 33
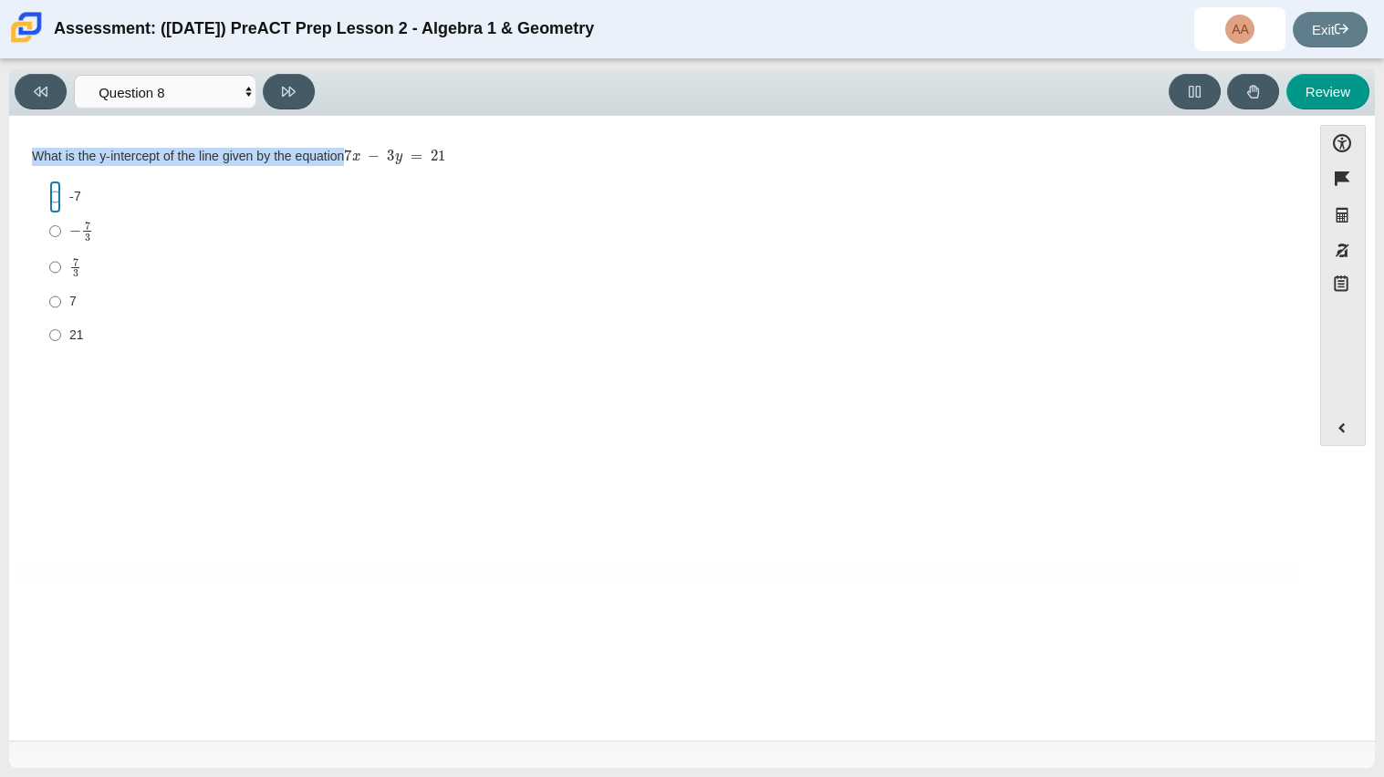
radio input "true"
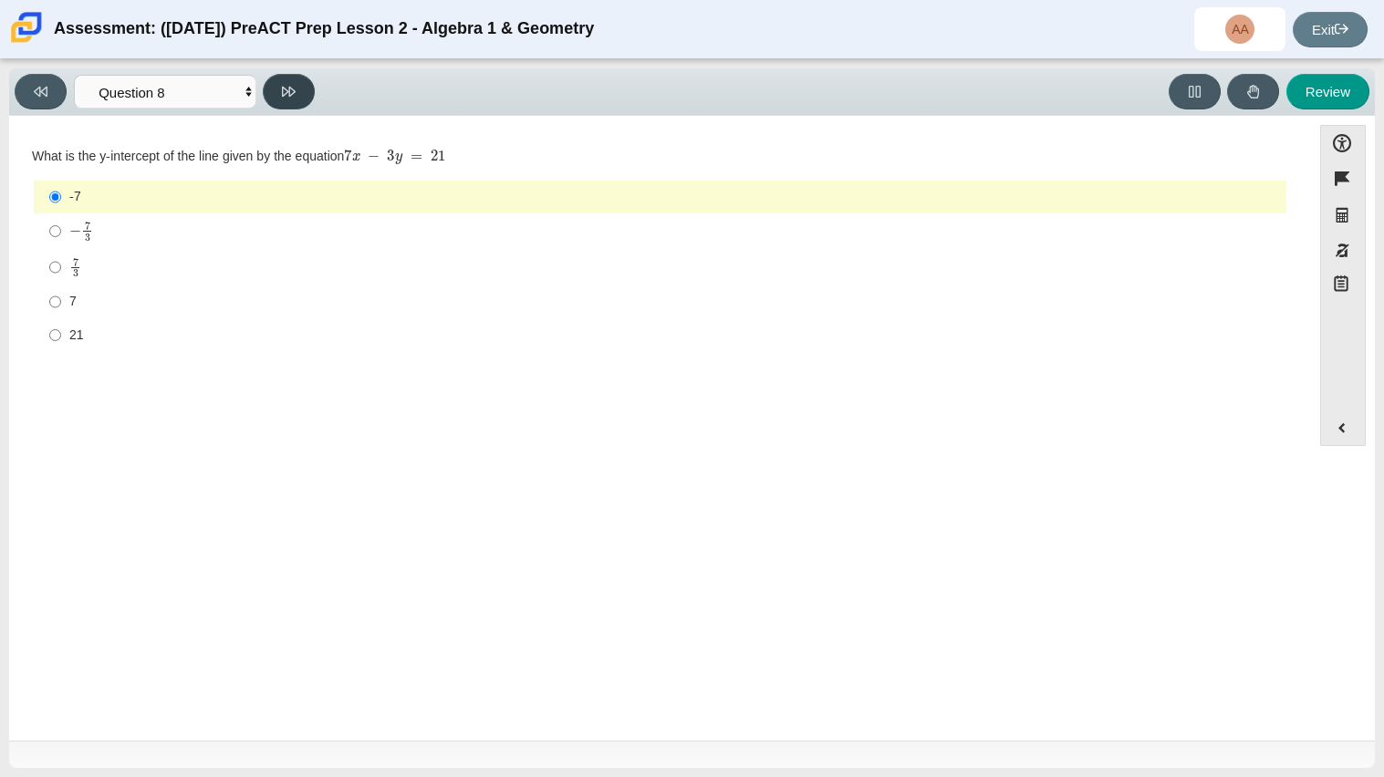
click at [296, 96] on button at bounding box center [289, 92] width 52 height 36
select select "14773eaf-2ca1-47ae-afe7-a624a56f34b3"
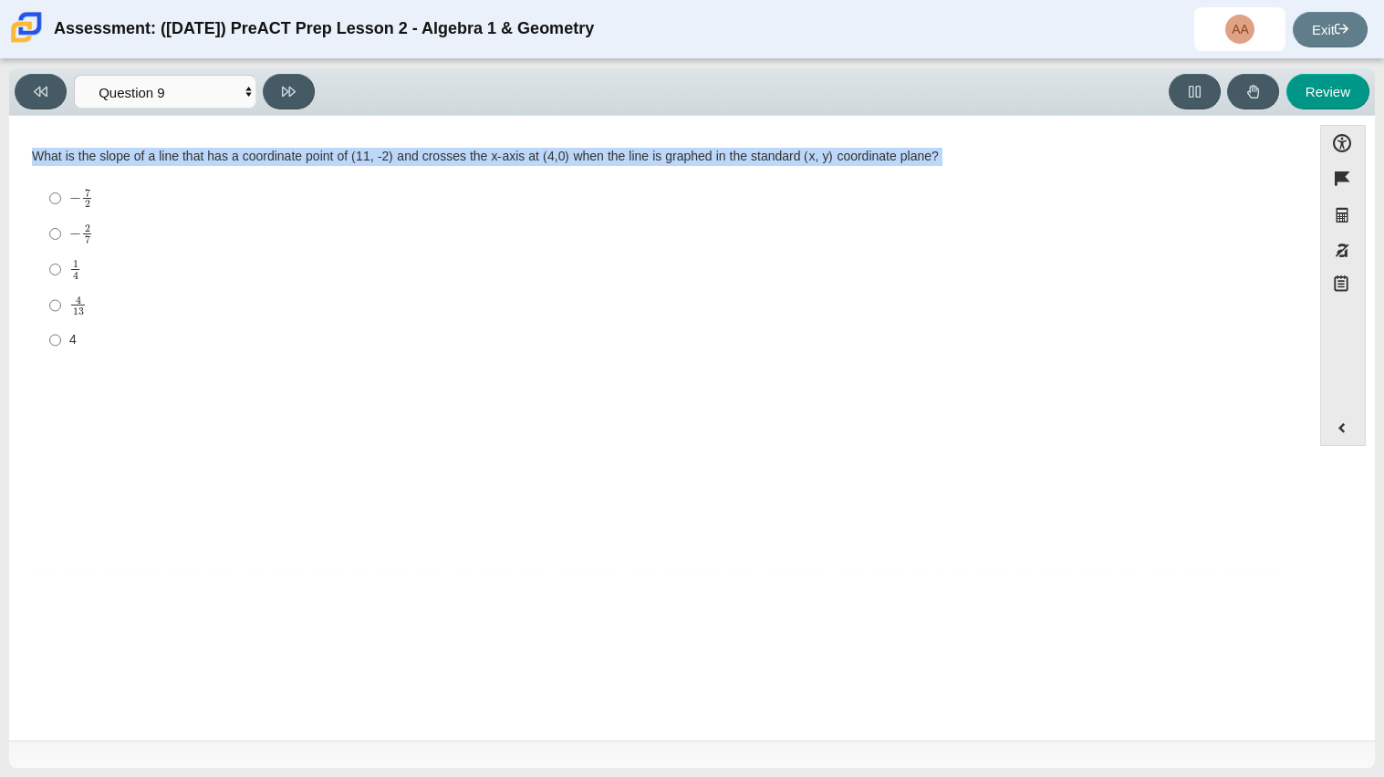
drag, startPoint x: 32, startPoint y: 152, endPoint x: 871, endPoint y: 190, distance: 840.0
click at [871, 190] on div "What is the slope of a line that has a coordinate point of (11, -2) and crosses…" at bounding box center [660, 253] width 1256 height 211
copy div "What is the slope of a line that has a coordinate point of (11, -2) and crosses…"
click at [93, 244] on mjx-container "− 2 7" at bounding box center [81, 232] width 24 height 35
click at [61, 244] on input "− 2 7 negative 2 sevenths" at bounding box center [55, 234] width 12 height 36
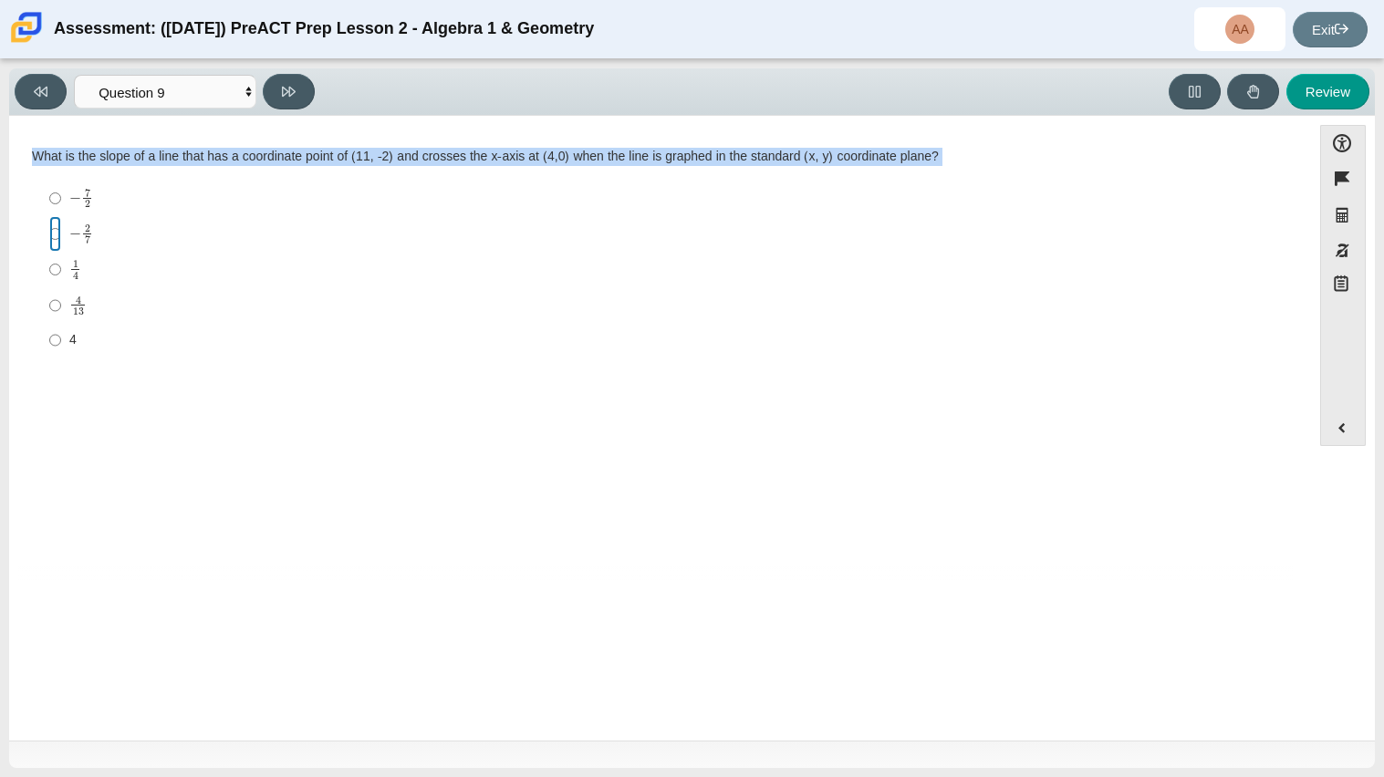
radio input "true"
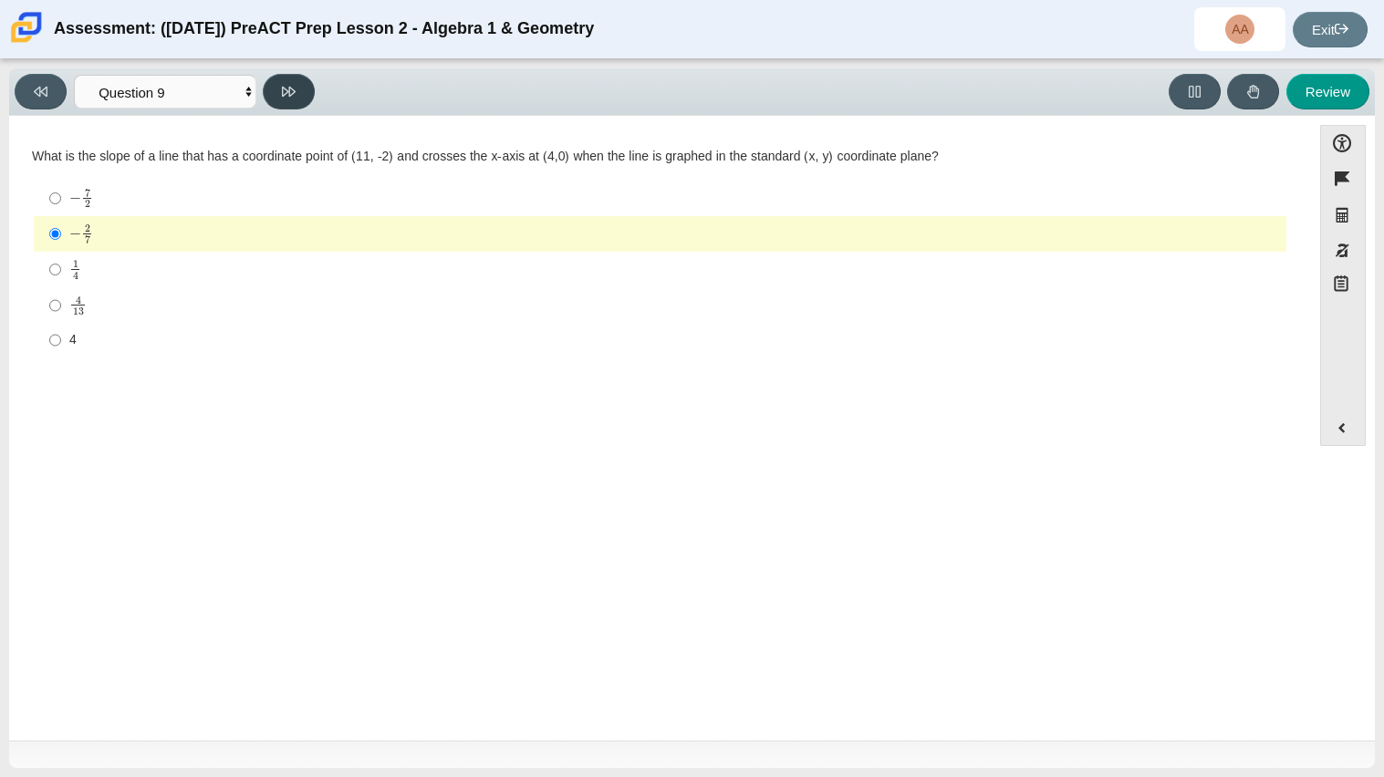
click at [298, 97] on button at bounding box center [289, 92] width 52 height 36
select select "96b71634-eacb-4f7e-8aef-411727d9bcba"
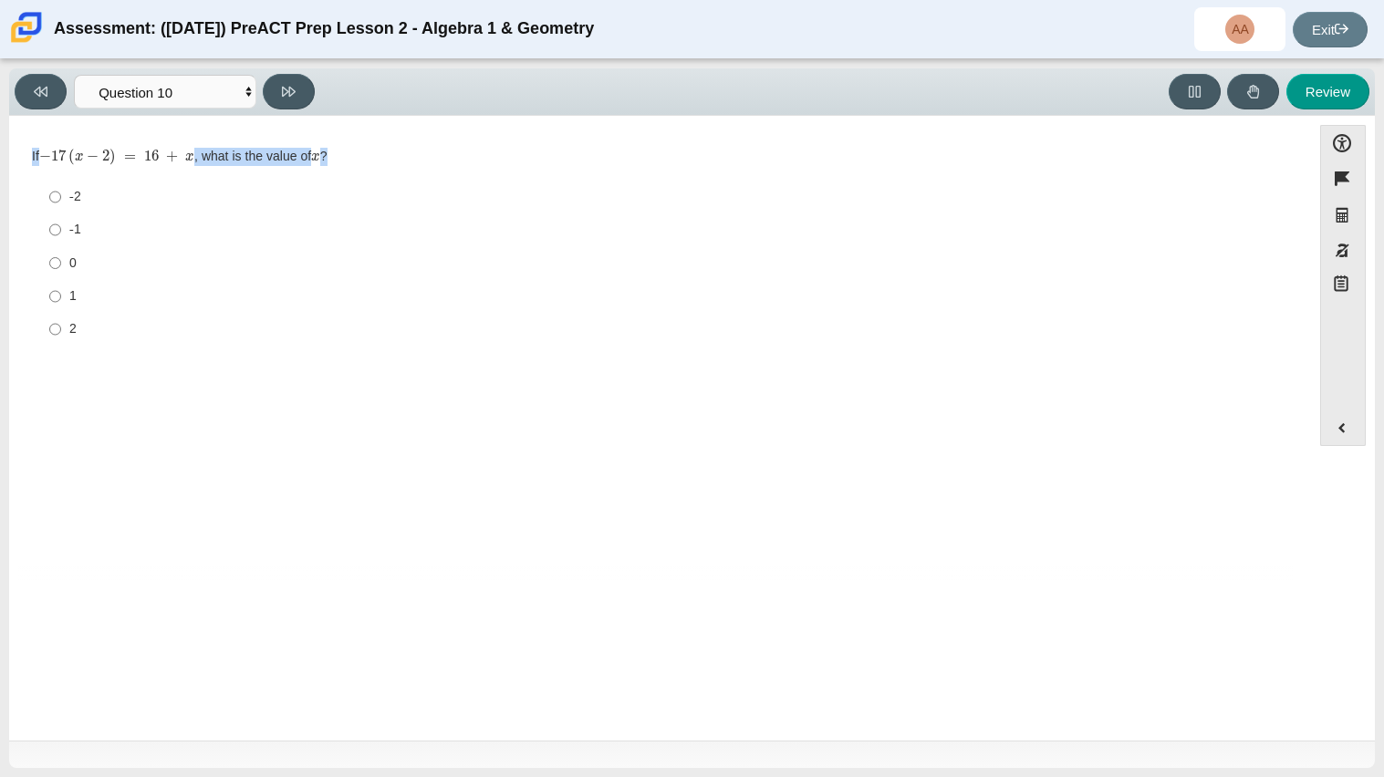
drag, startPoint x: 30, startPoint y: 150, endPoint x: 358, endPoint y: 150, distance: 327.5
click at [358, 150] on div "If − 17 ( x − 2 ) = 16 + x , what is the value of x ?" at bounding box center [660, 157] width 1256 height 18
click at [360, 155] on div "If − 17 ( x − 2 ) = 16 + x , what is the value of x ?" at bounding box center [660, 157] width 1256 height 18
click at [123, 305] on div "1" at bounding box center [673, 296] width 1209 height 18
click at [61, 305] on input "1 1" at bounding box center [55, 296] width 12 height 33
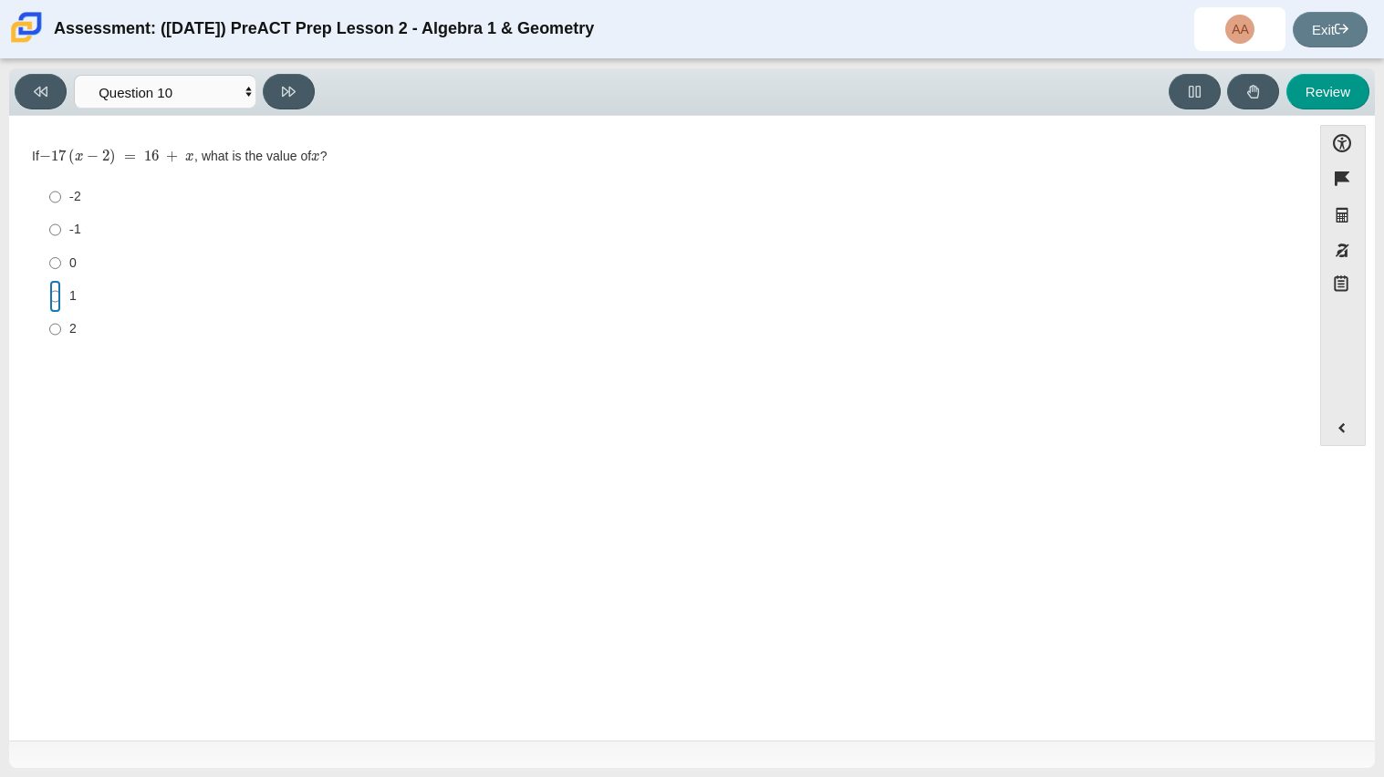
radio input "true"
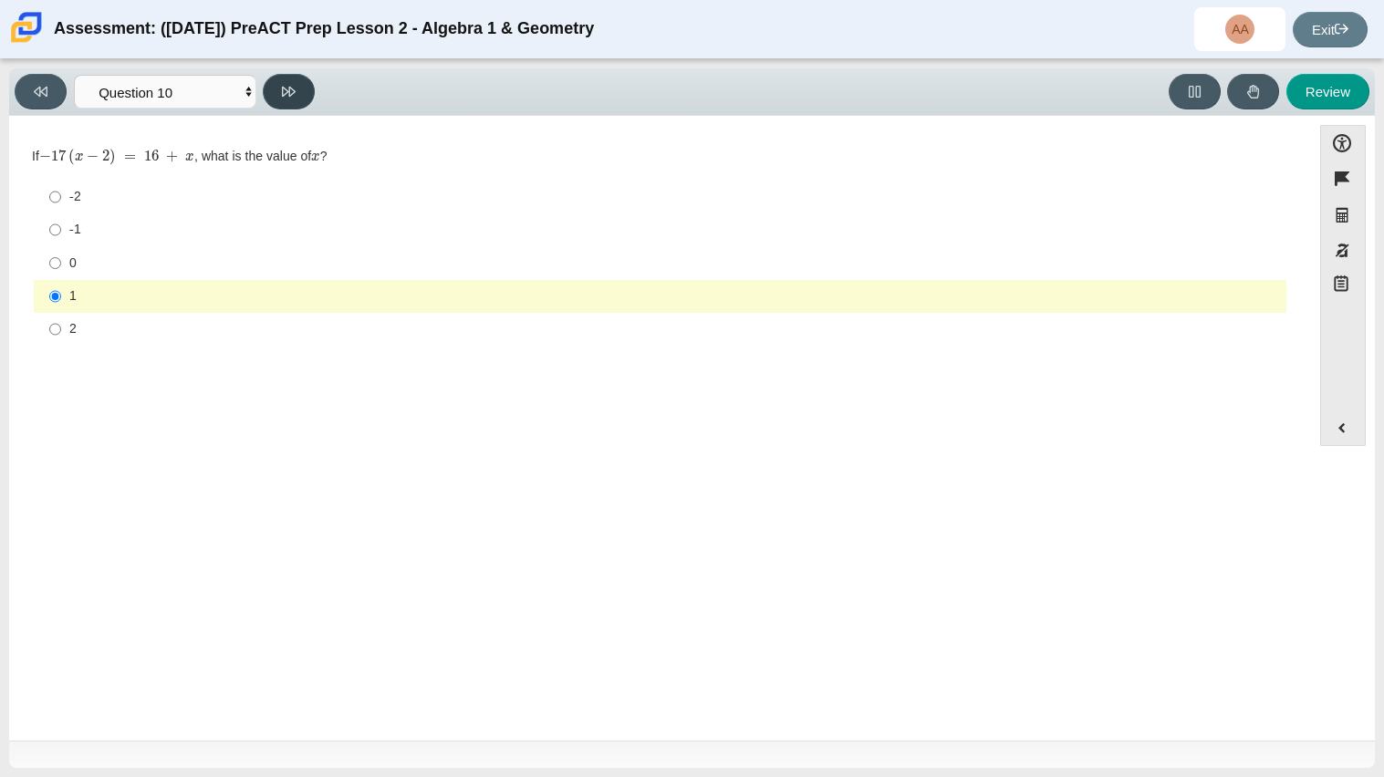
click at [283, 102] on button at bounding box center [289, 92] width 52 height 36
select select "review"
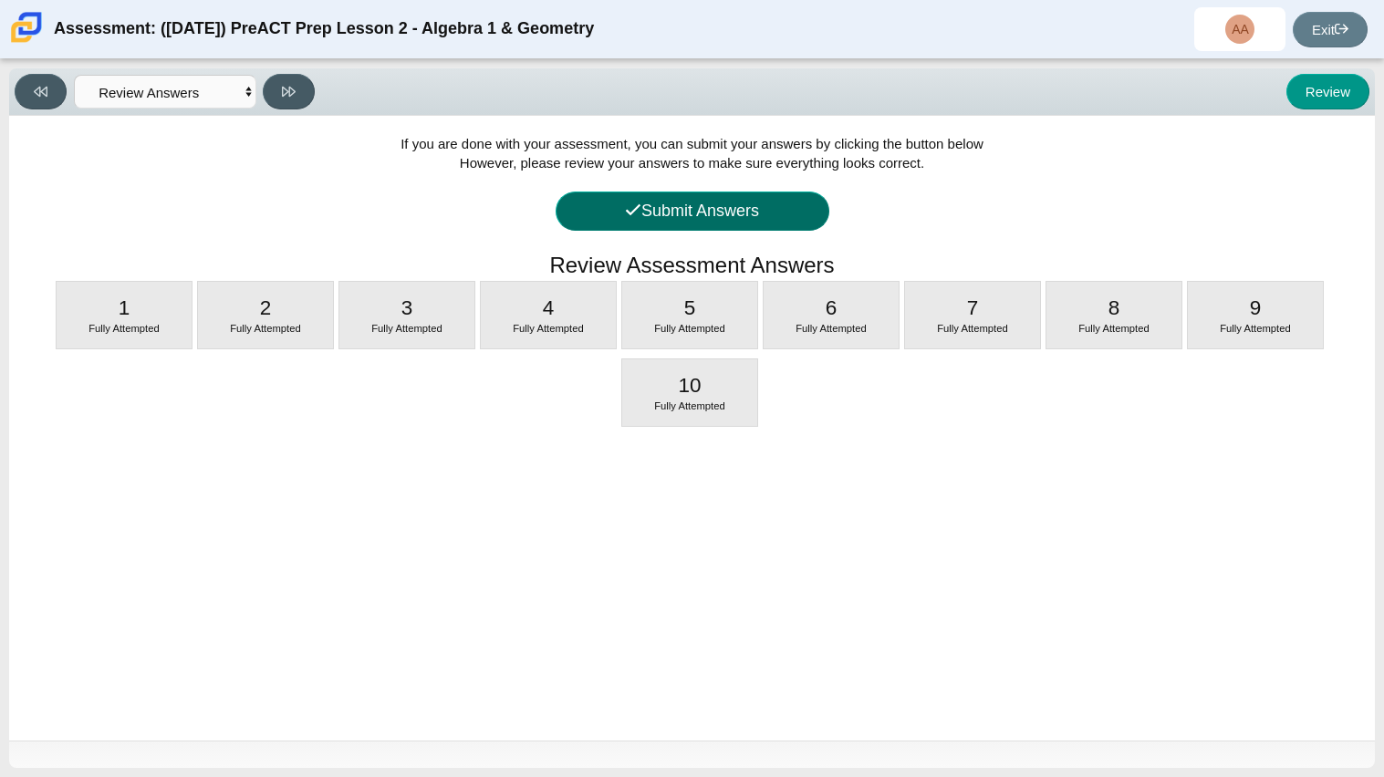
click at [740, 204] on button "Submit Answers" at bounding box center [692, 211] width 274 height 39
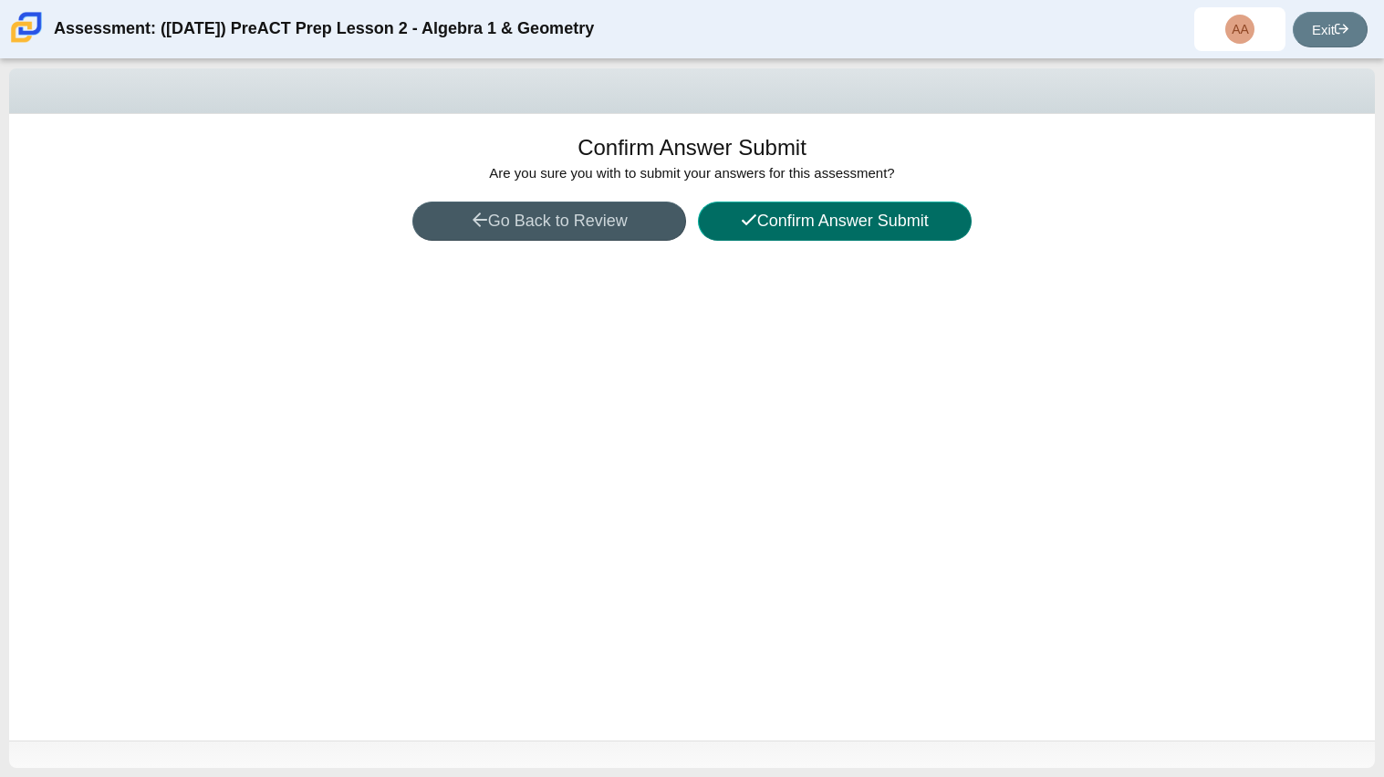
click at [867, 230] on button "Confirm Answer Submit" at bounding box center [835, 221] width 274 height 39
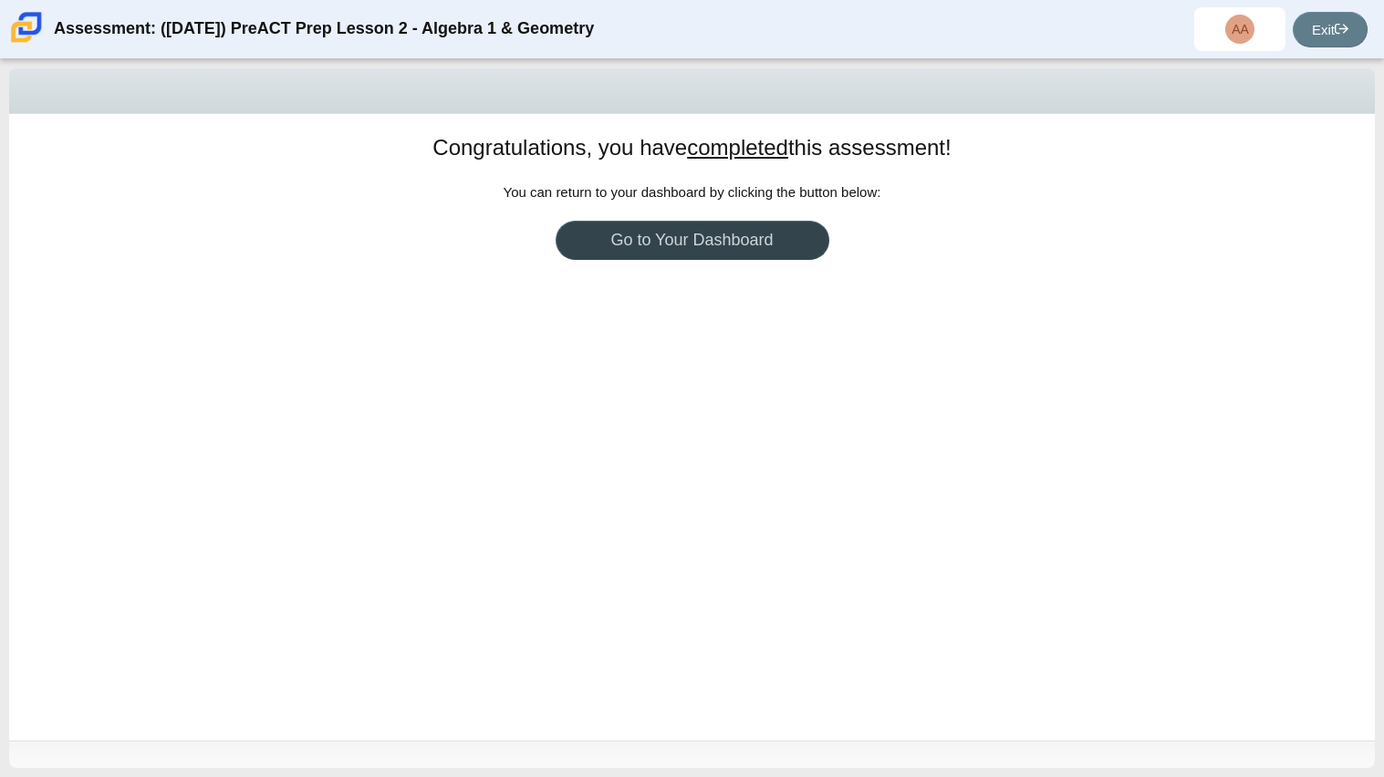
click at [748, 252] on link "Go to Your Dashboard" at bounding box center [692, 240] width 274 height 39
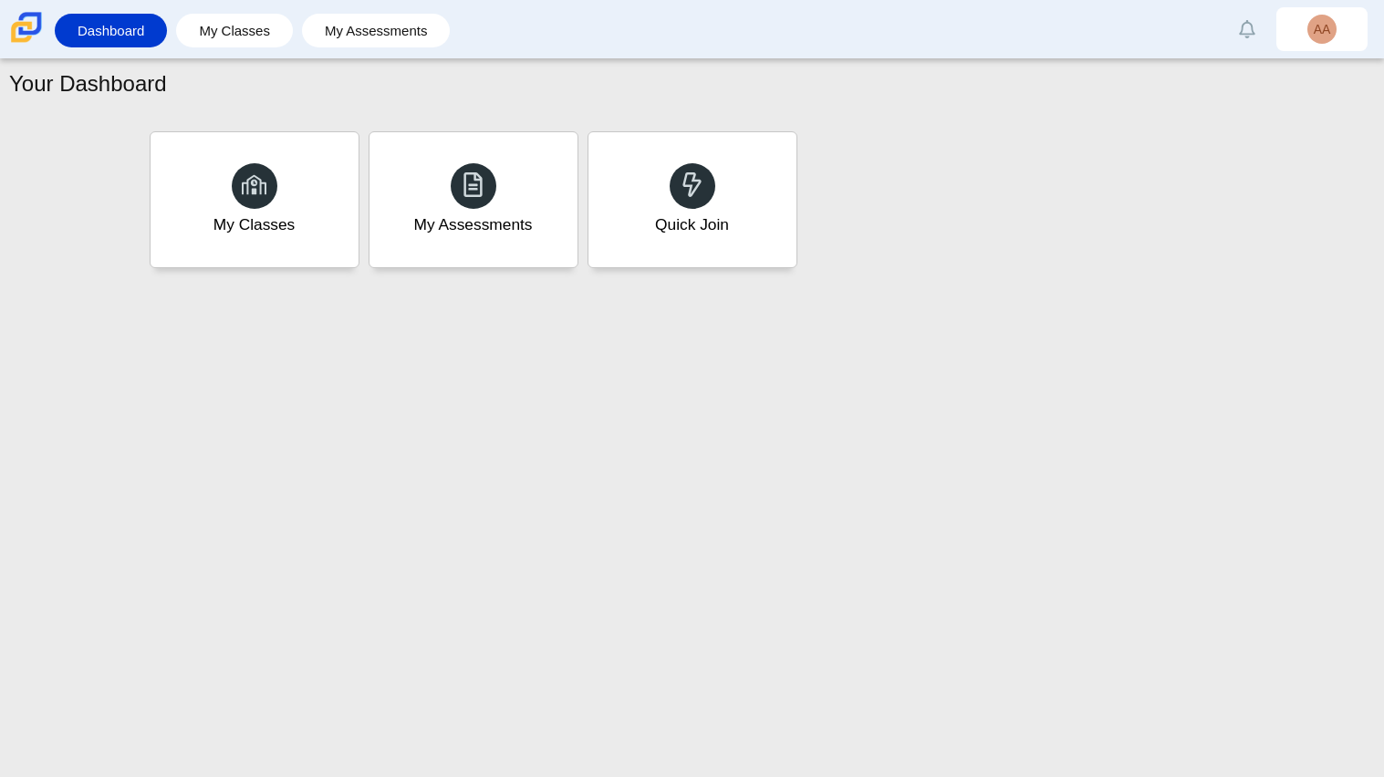
click at [672, 489] on div "Your Dashboard My Classes My Assessments Quick Join" at bounding box center [692, 418] width 1384 height 718
click at [1379, 631] on div "Your Dashboard My Classes My Assessments Quick Join" at bounding box center [692, 418] width 1384 height 718
click at [907, 379] on div "Your Dashboard My Classes My Assessments Quick Join" at bounding box center [692, 418] width 1384 height 718
